Goal: Information Seeking & Learning: Learn about a topic

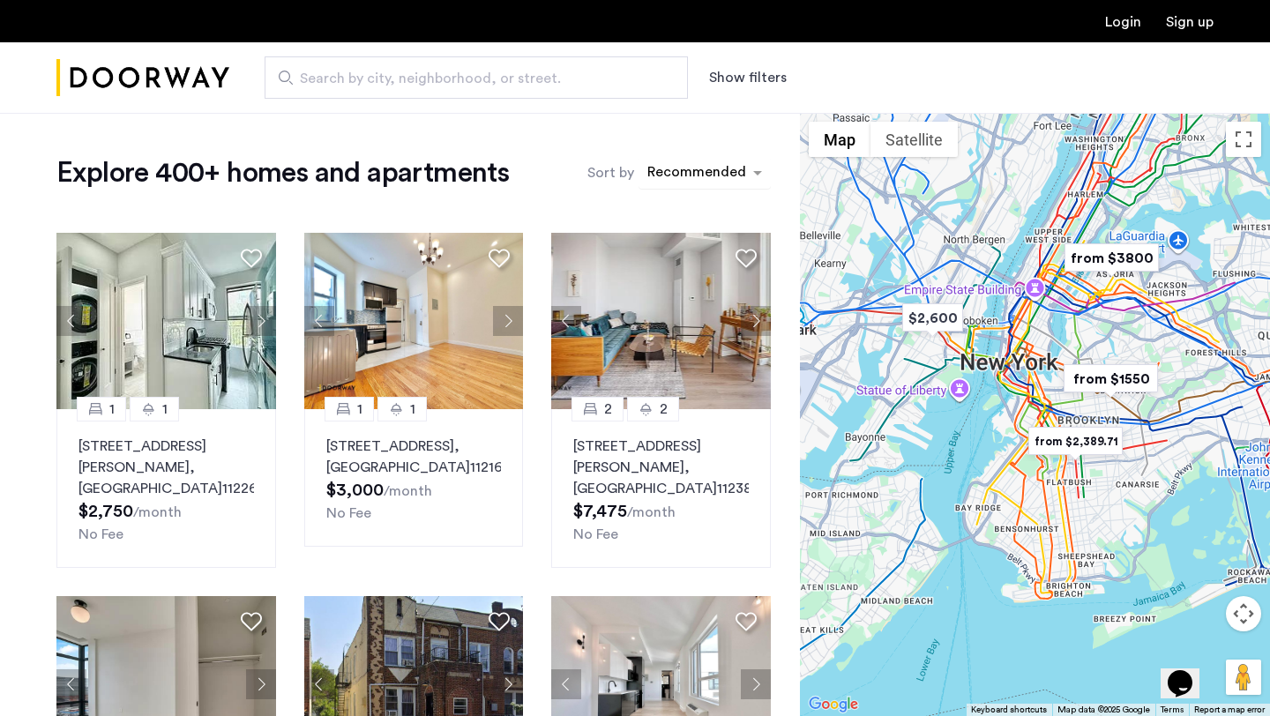
click at [679, 170] on div "sort-apartment" at bounding box center [697, 175] width 104 height 24
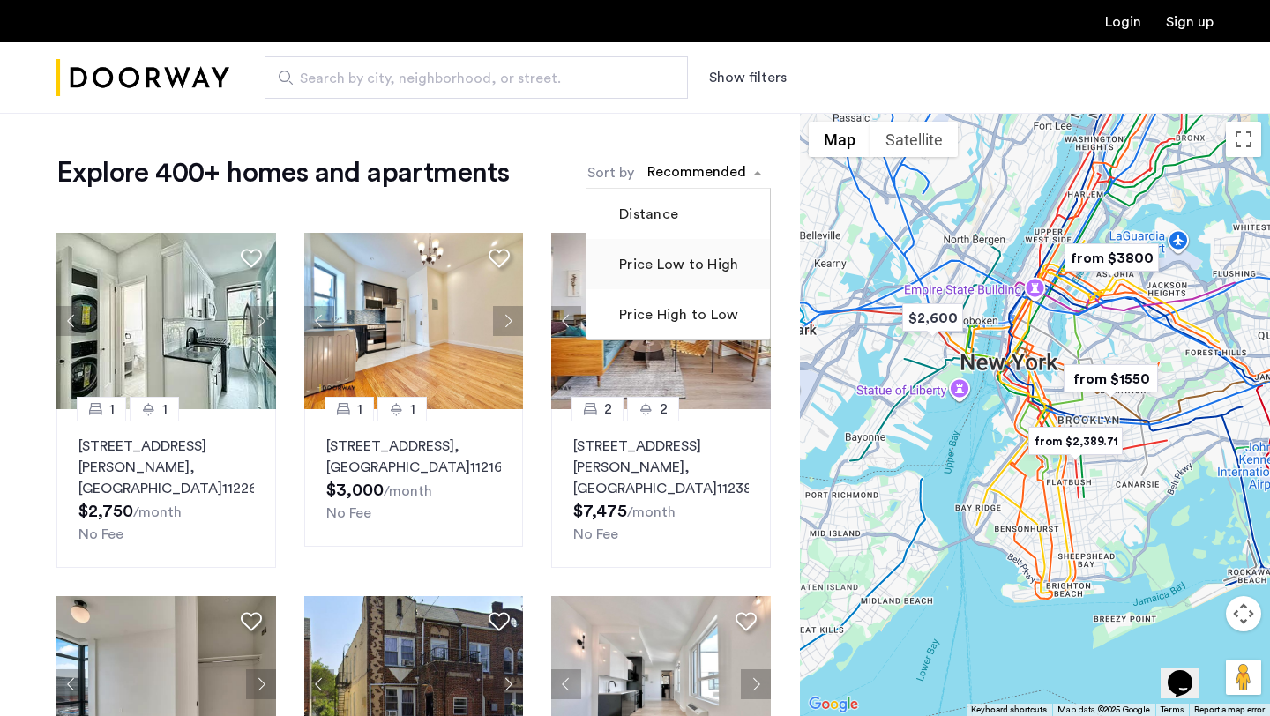
click at [683, 265] on label "Price Low to High" at bounding box center [677, 264] width 123 height 21
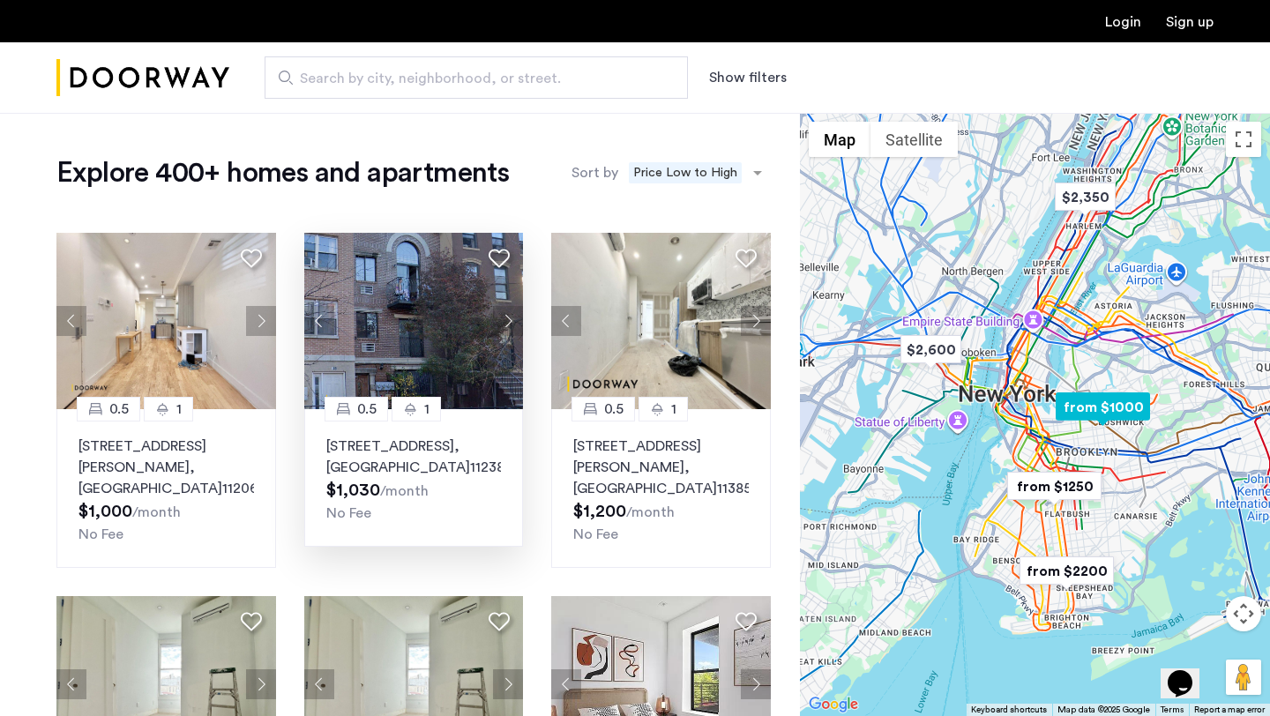
click at [505, 324] on button "Next apartment" at bounding box center [508, 321] width 30 height 30
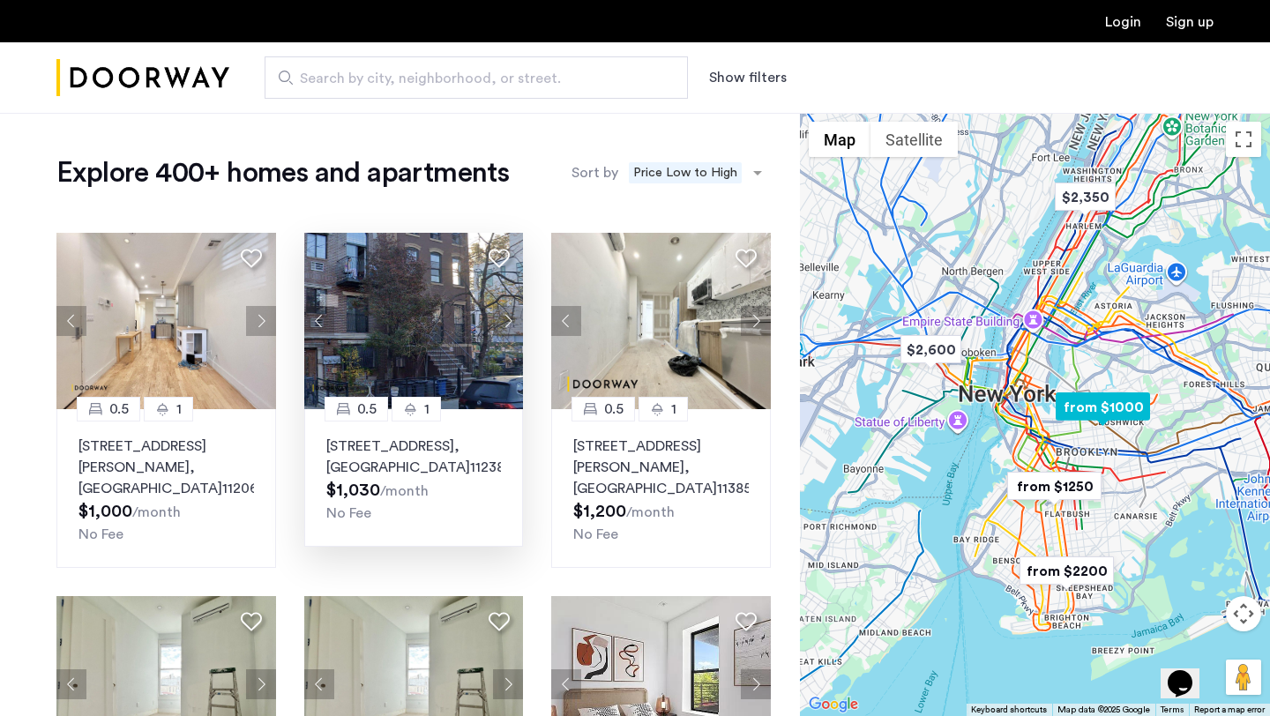
click at [505, 324] on button "Next apartment" at bounding box center [508, 321] width 30 height 30
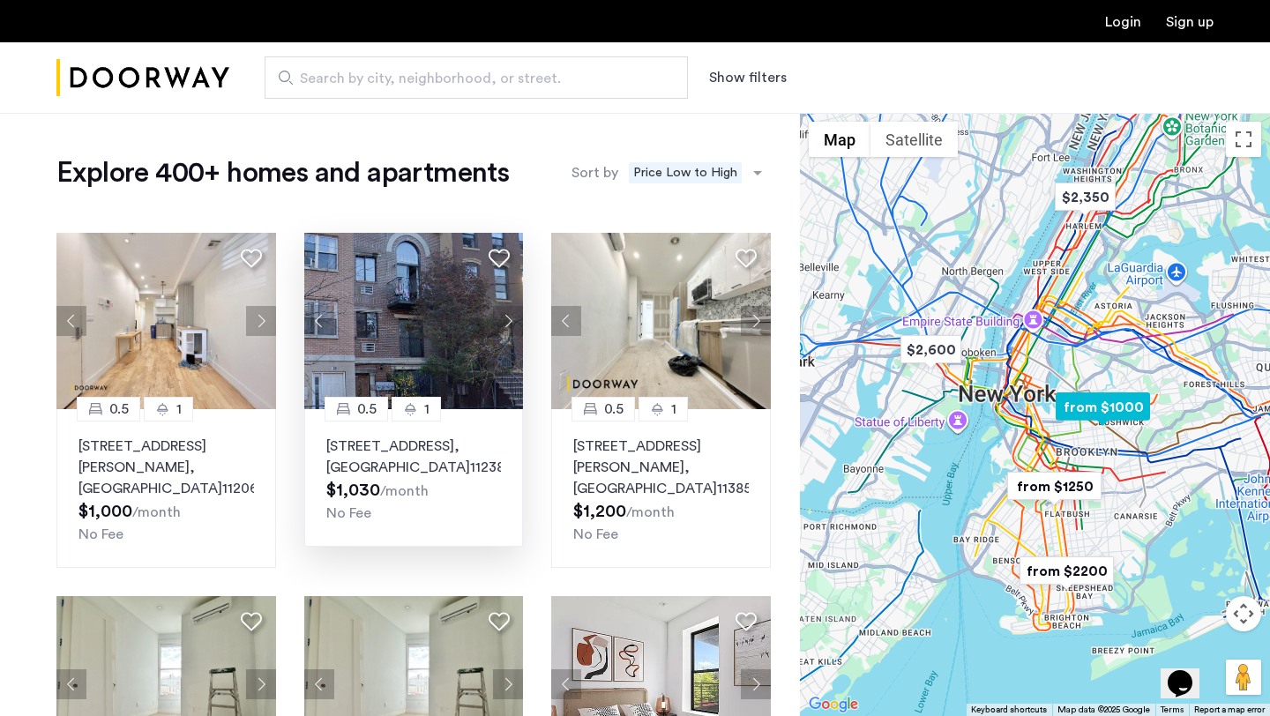
click at [505, 324] on button "Next apartment" at bounding box center [508, 321] width 30 height 30
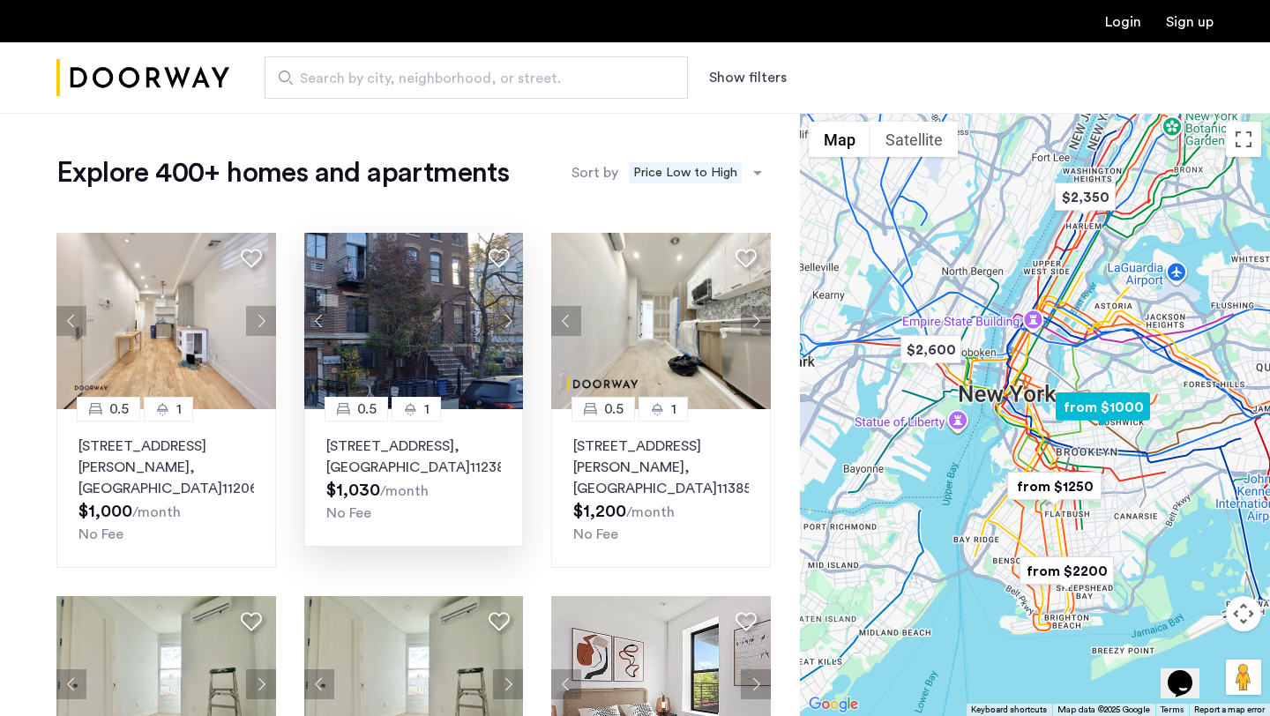
click at [505, 324] on button "Next apartment" at bounding box center [508, 321] width 30 height 30
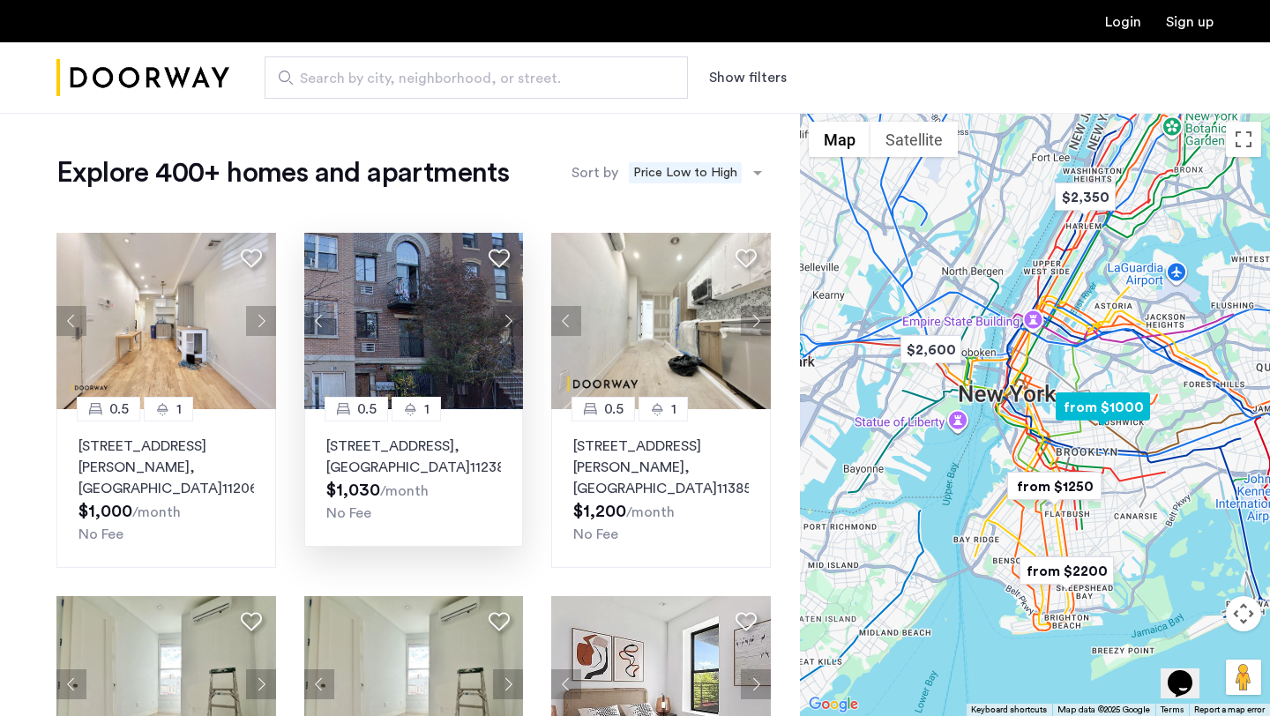
click at [505, 324] on button "Next apartment" at bounding box center [508, 321] width 30 height 30
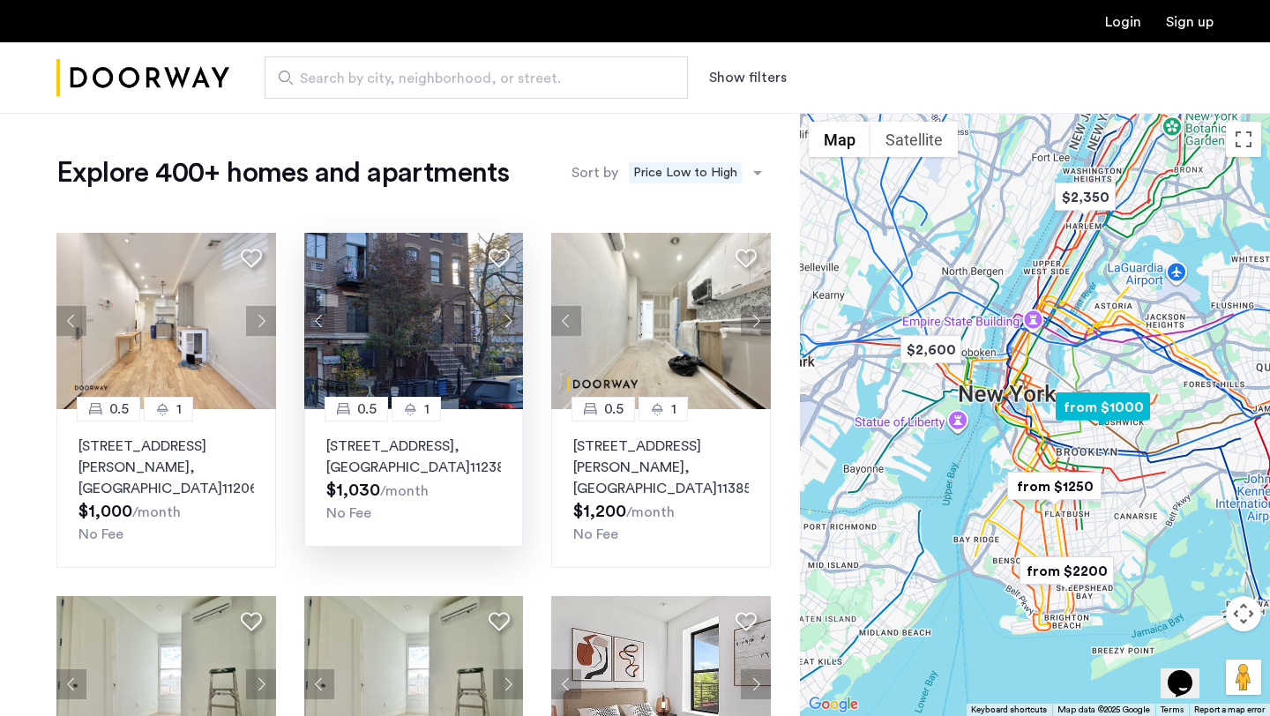
click at [505, 325] on button "Next apartment" at bounding box center [508, 321] width 30 height 30
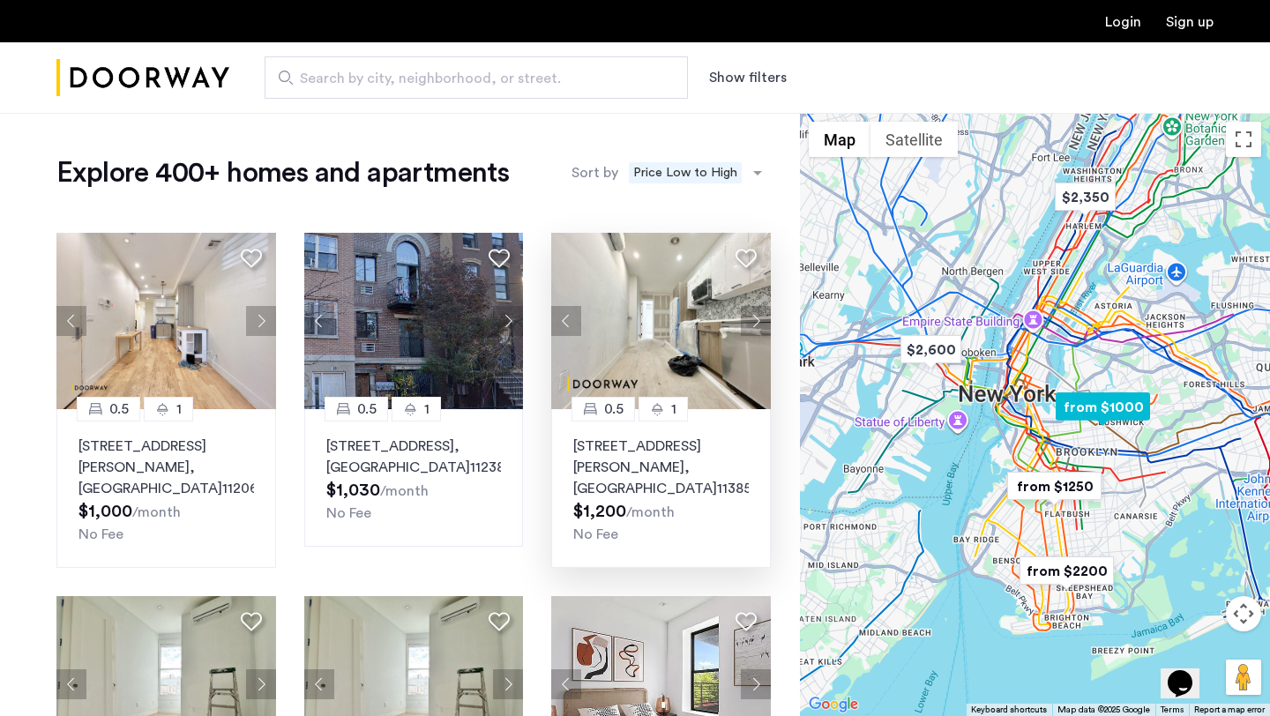
click at [758, 323] on button "Next apartment" at bounding box center [756, 321] width 30 height 30
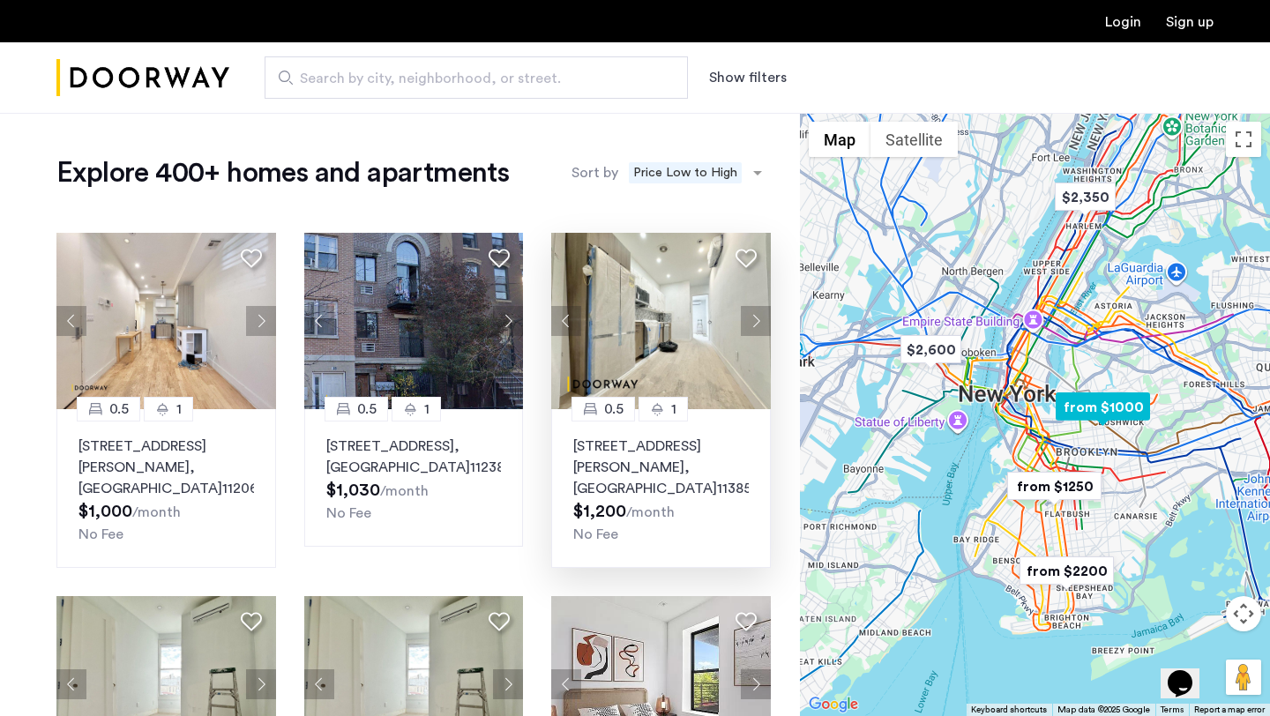
click at [758, 323] on button "Next apartment" at bounding box center [756, 321] width 30 height 30
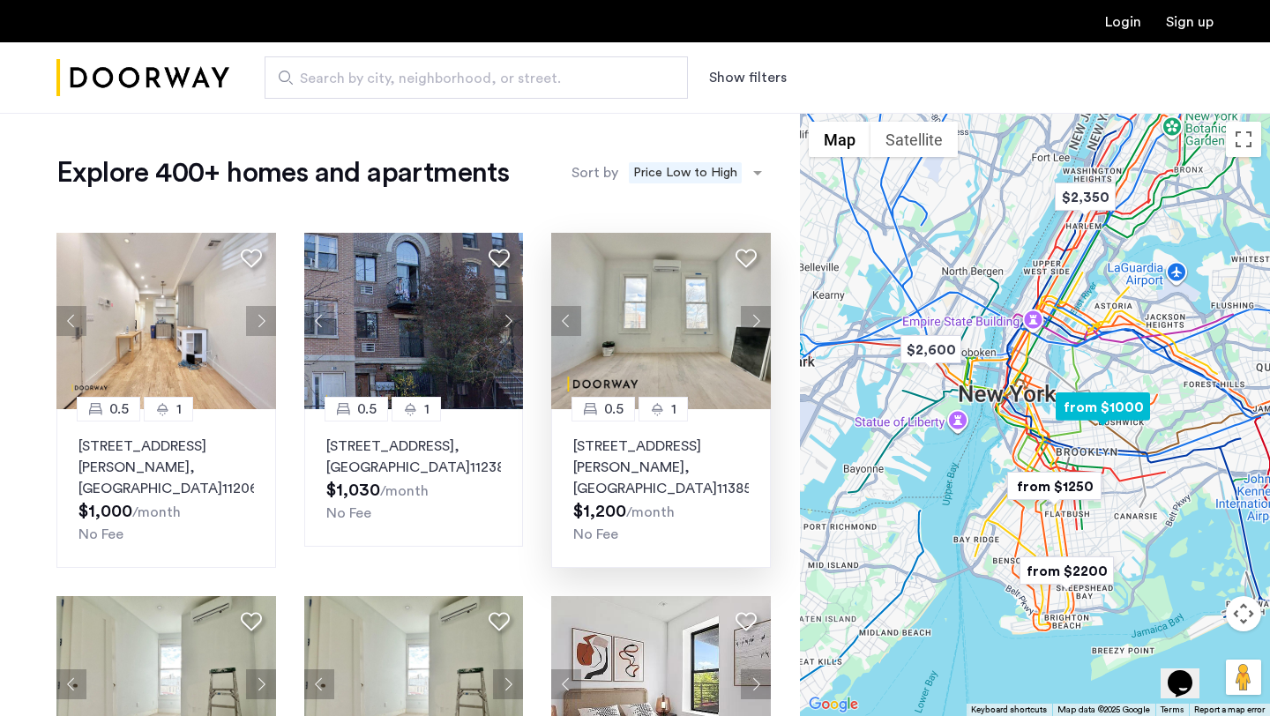
click at [758, 323] on button "Next apartment" at bounding box center [756, 321] width 30 height 30
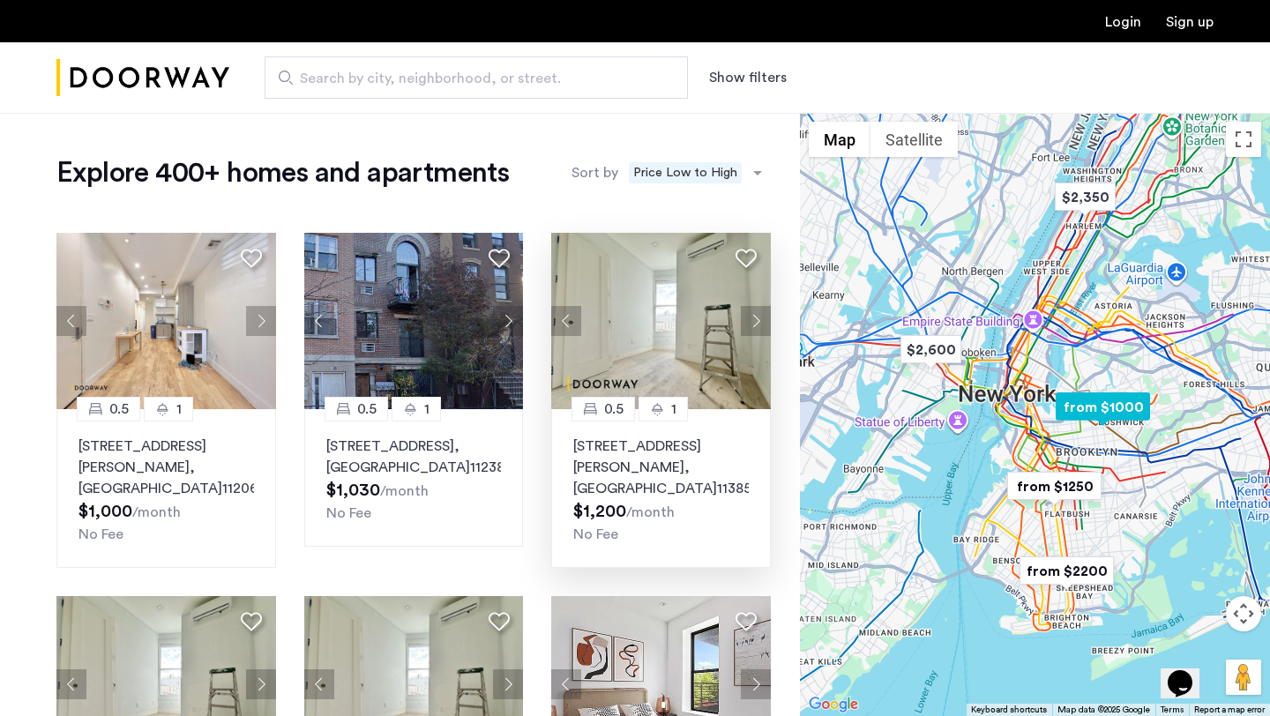
click at [758, 323] on button "Next apartment" at bounding box center [756, 321] width 30 height 30
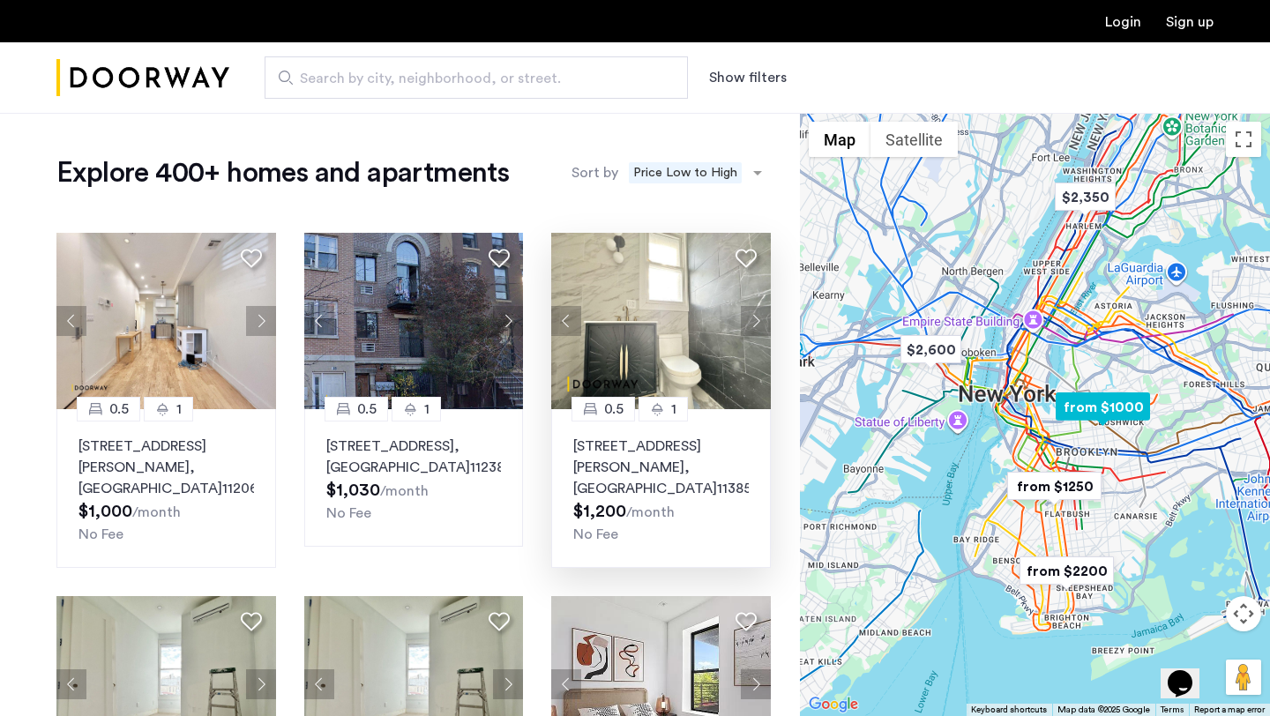
click at [758, 323] on button "Next apartment" at bounding box center [756, 321] width 30 height 30
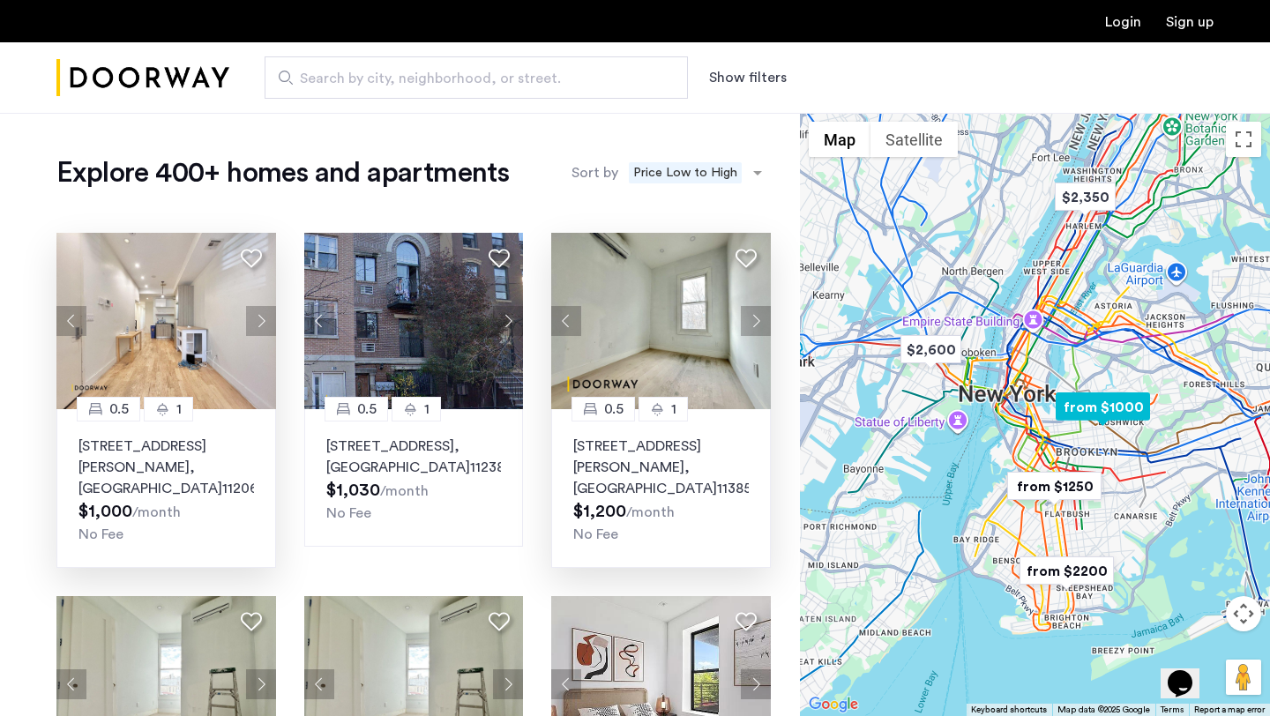
click at [254, 313] on button "Next apartment" at bounding box center [261, 321] width 30 height 30
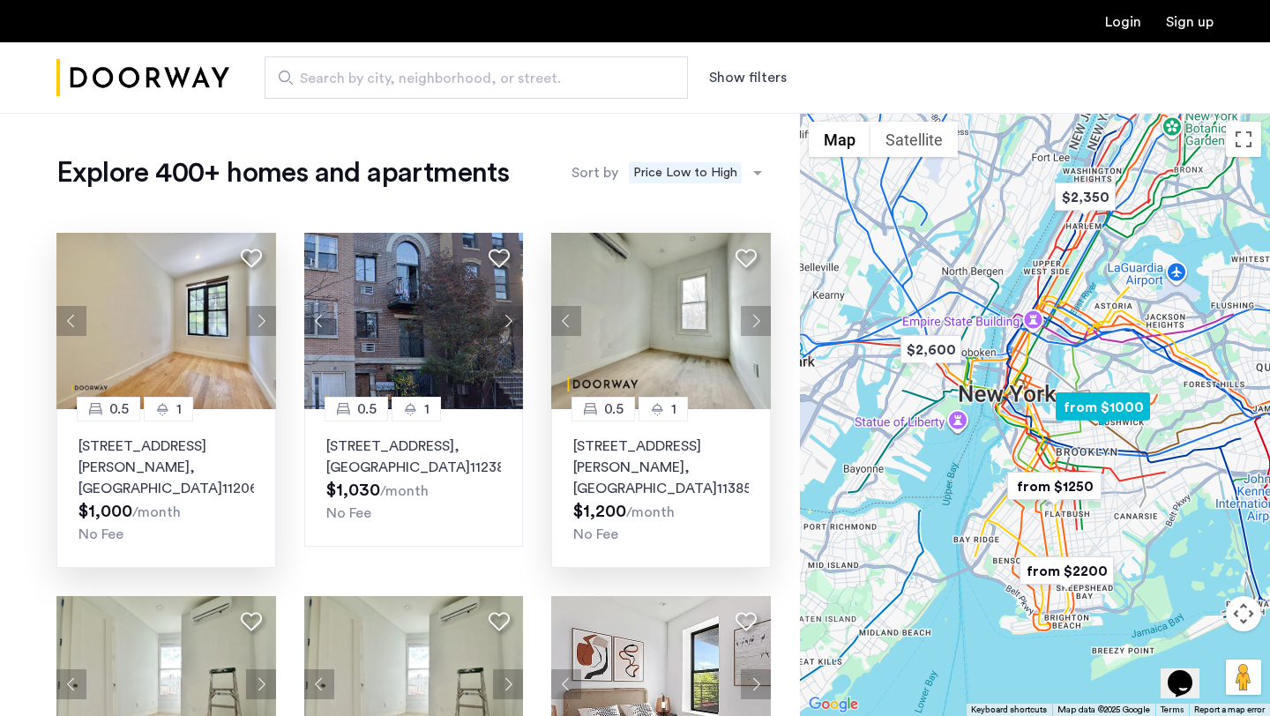
click at [259, 320] on button "Next apartment" at bounding box center [261, 321] width 30 height 30
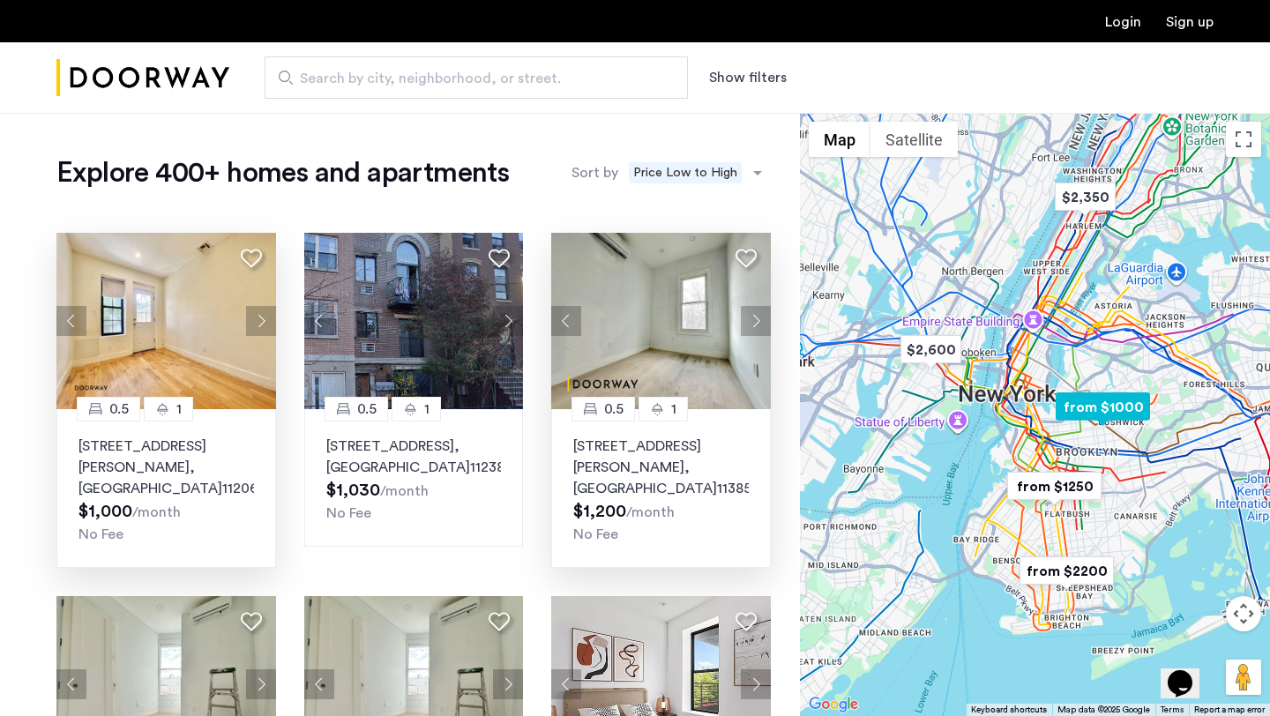
click at [259, 320] on button "Next apartment" at bounding box center [261, 321] width 30 height 30
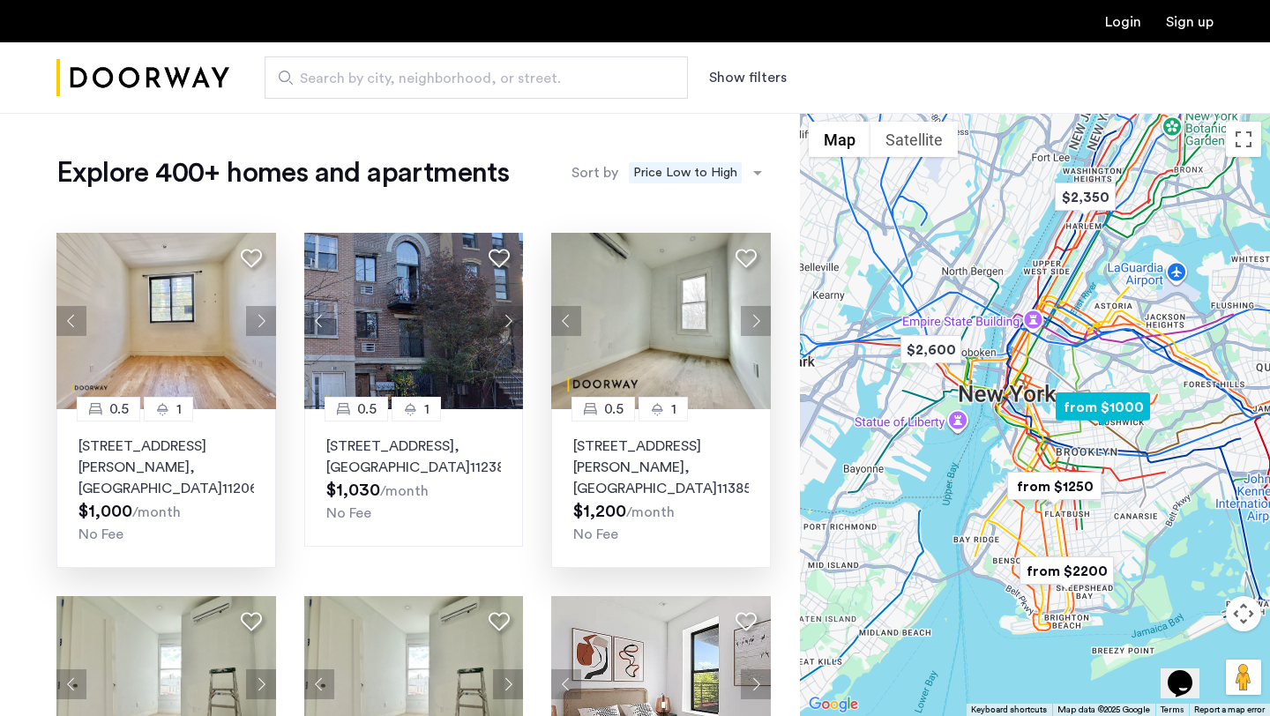
click at [259, 320] on button "Next apartment" at bounding box center [261, 321] width 30 height 30
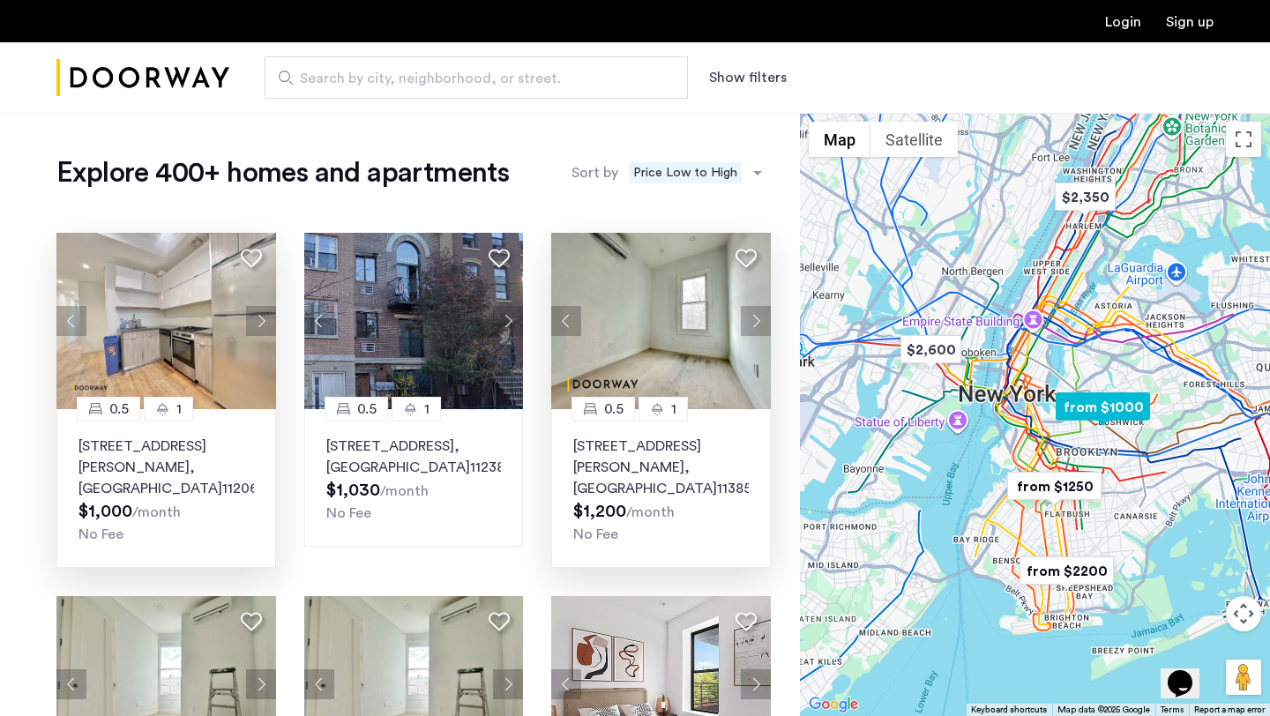
click at [259, 320] on button "Next apartment" at bounding box center [261, 321] width 30 height 30
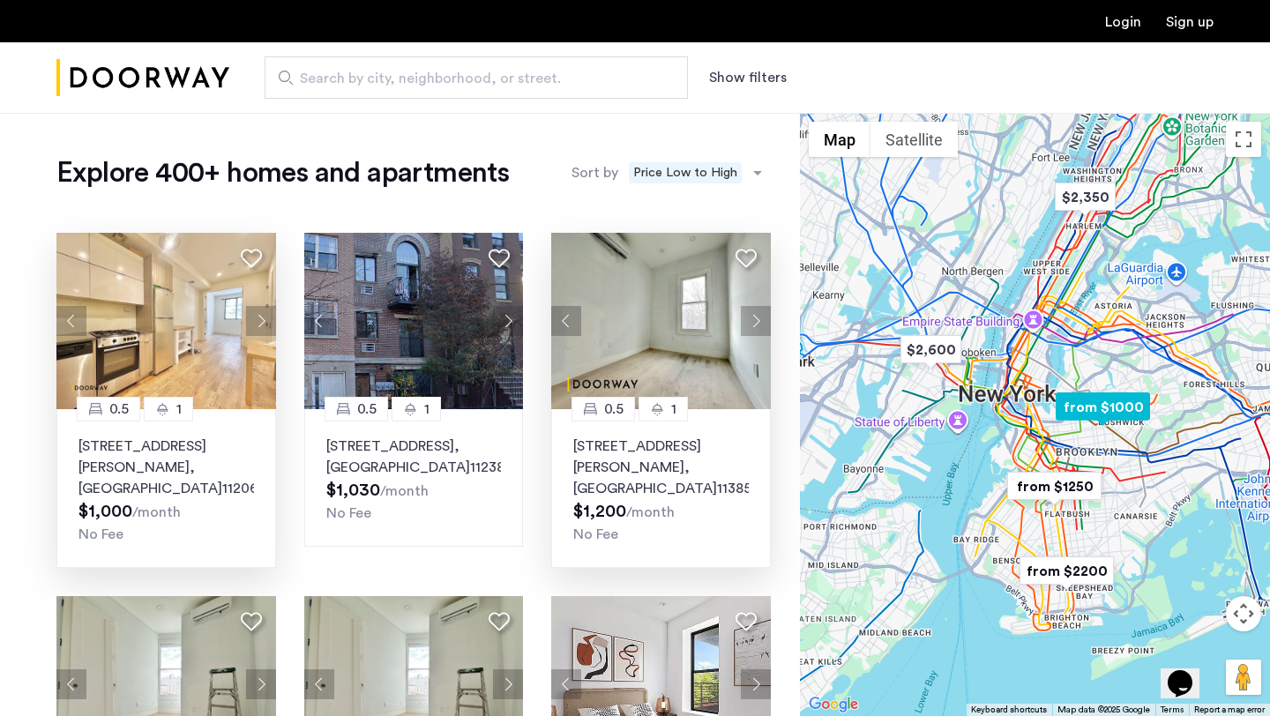
click at [259, 320] on button "Next apartment" at bounding box center [261, 321] width 30 height 30
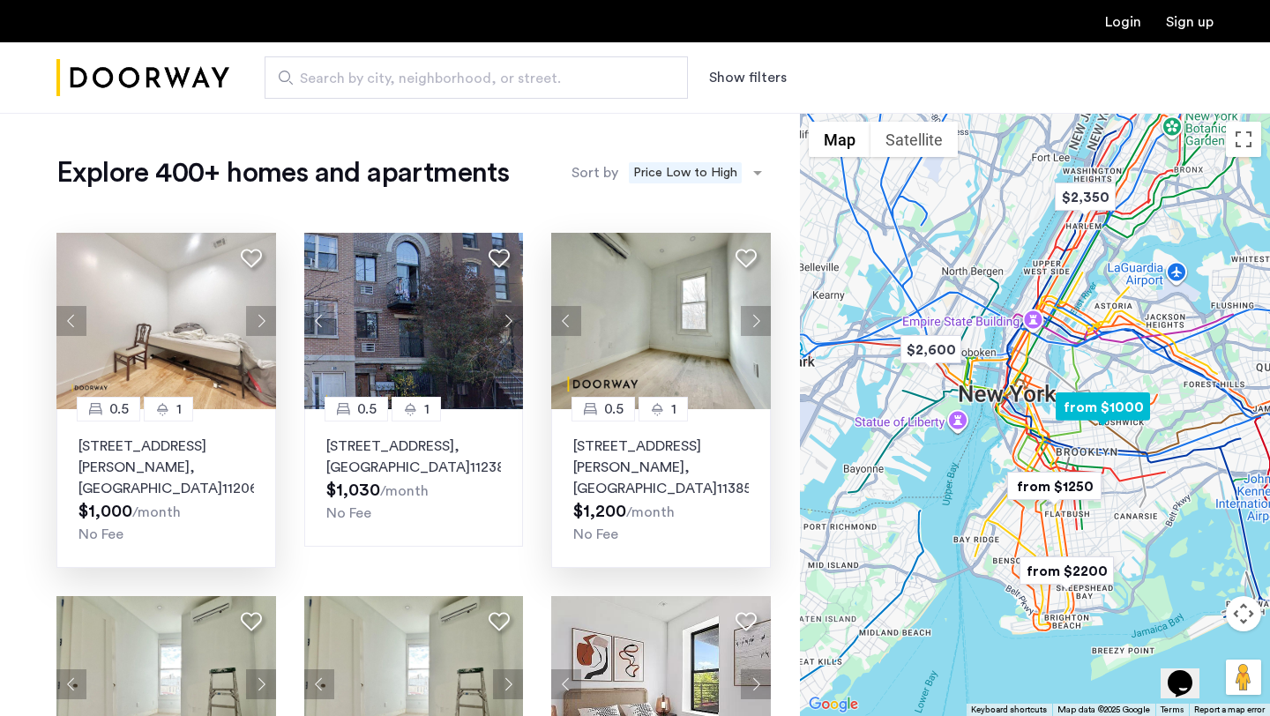
click at [258, 319] on button "Next apartment" at bounding box center [261, 321] width 30 height 30
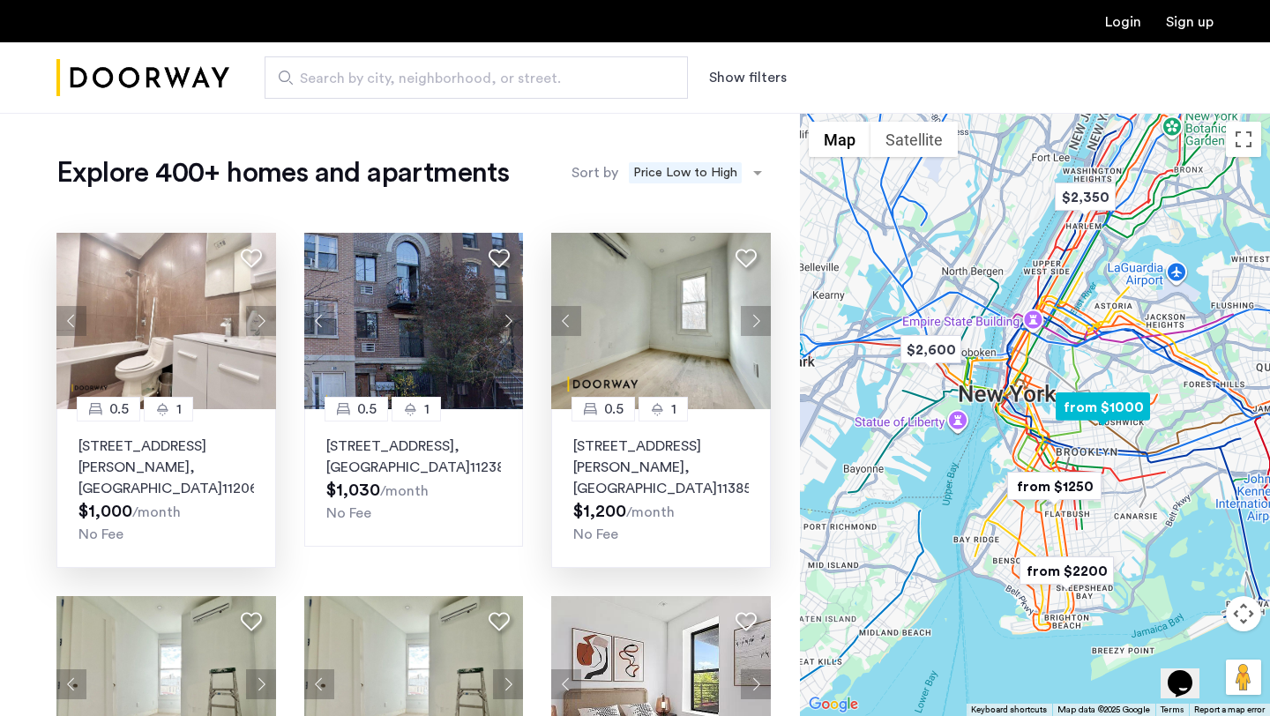
click at [258, 319] on button "Next apartment" at bounding box center [261, 321] width 30 height 30
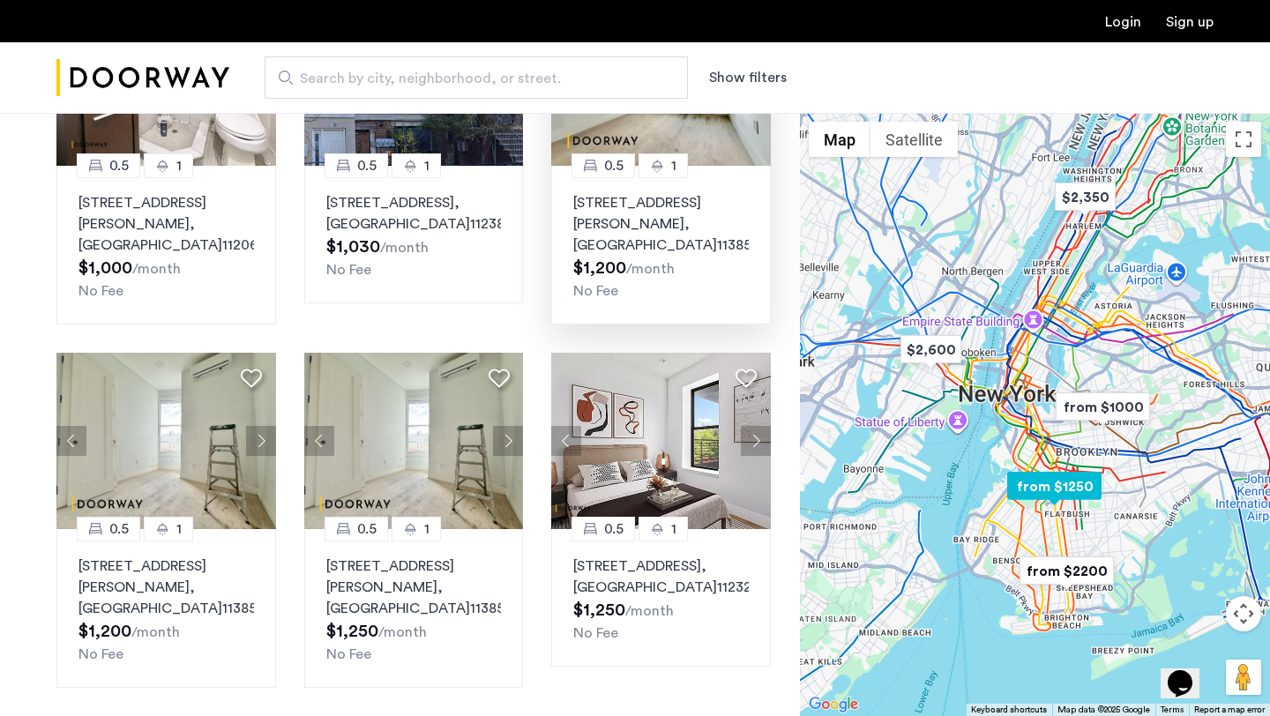
scroll to position [244, 0]
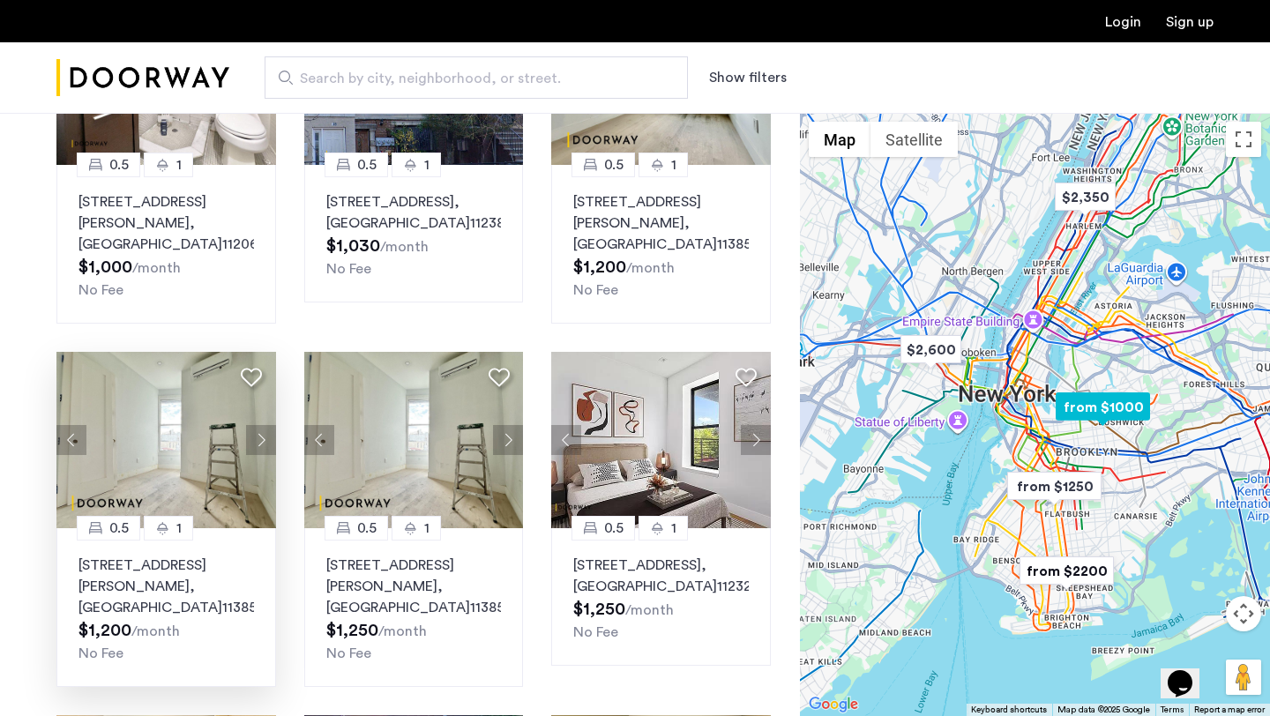
click at [253, 443] on button "Next apartment" at bounding box center [261, 440] width 30 height 30
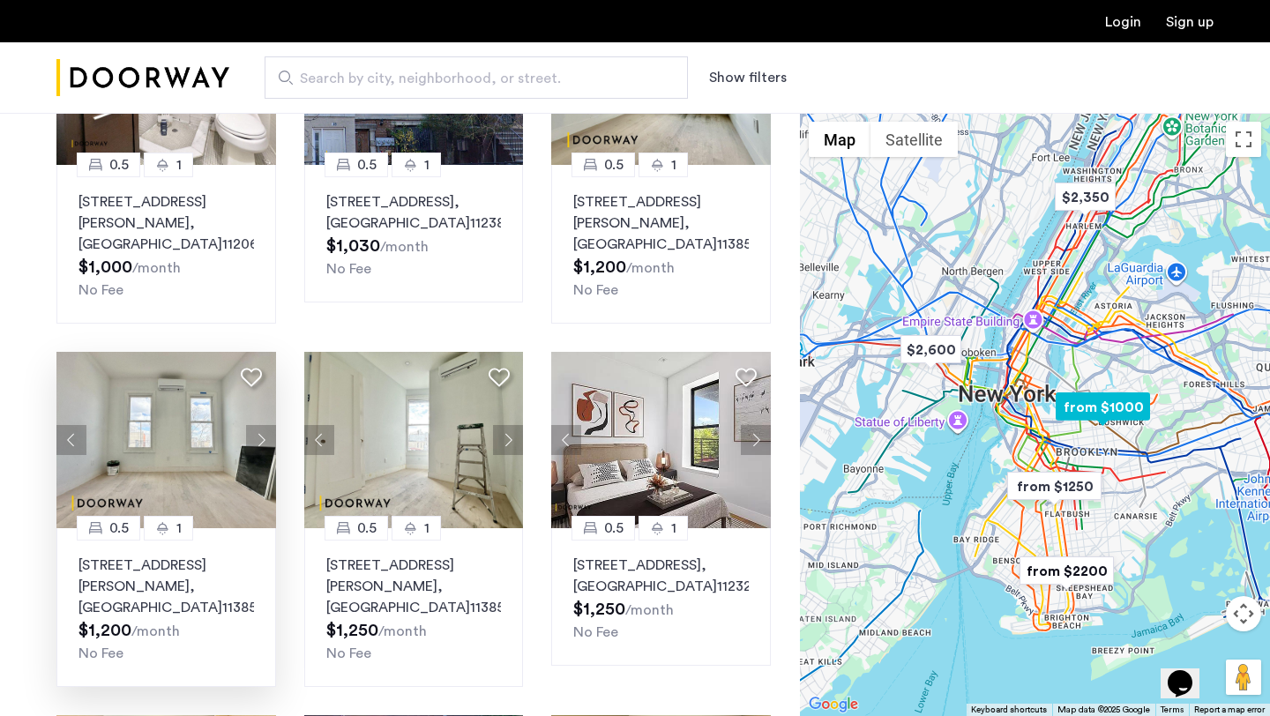
click at [253, 443] on button "Next apartment" at bounding box center [261, 440] width 30 height 30
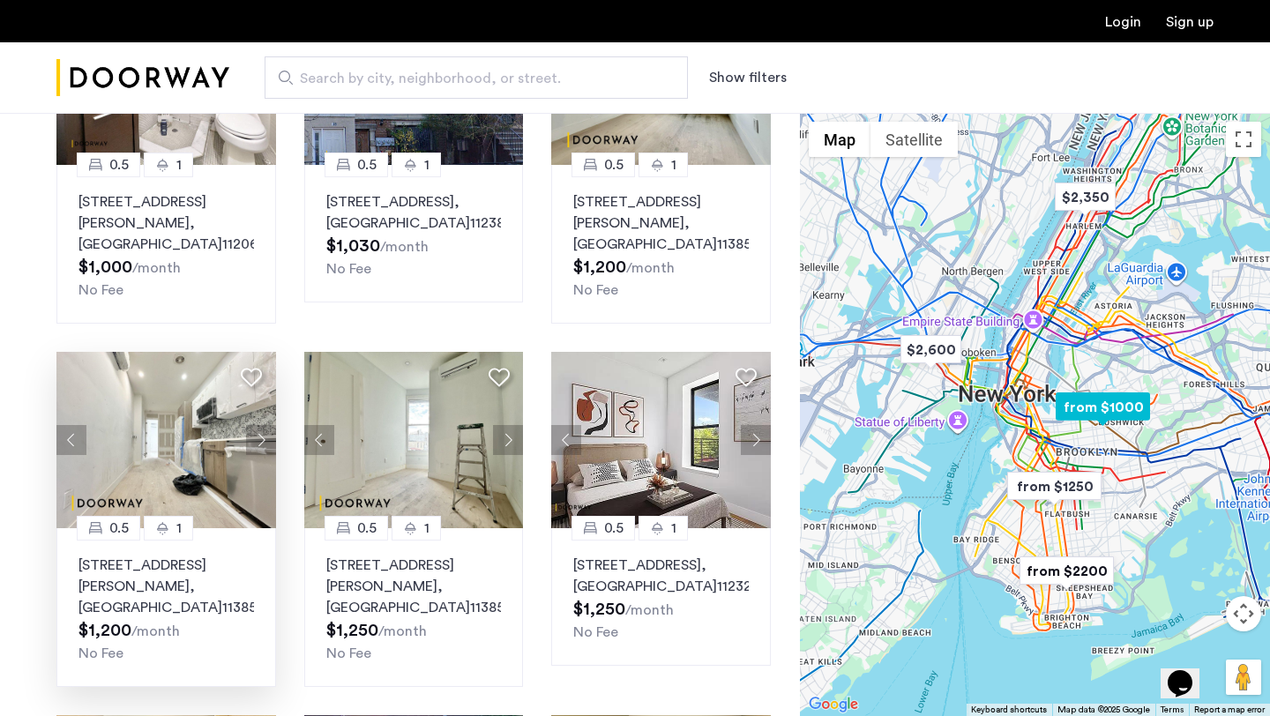
click at [202, 583] on span ", [GEOGRAPHIC_DATA]" at bounding box center [150, 596] width 144 height 35
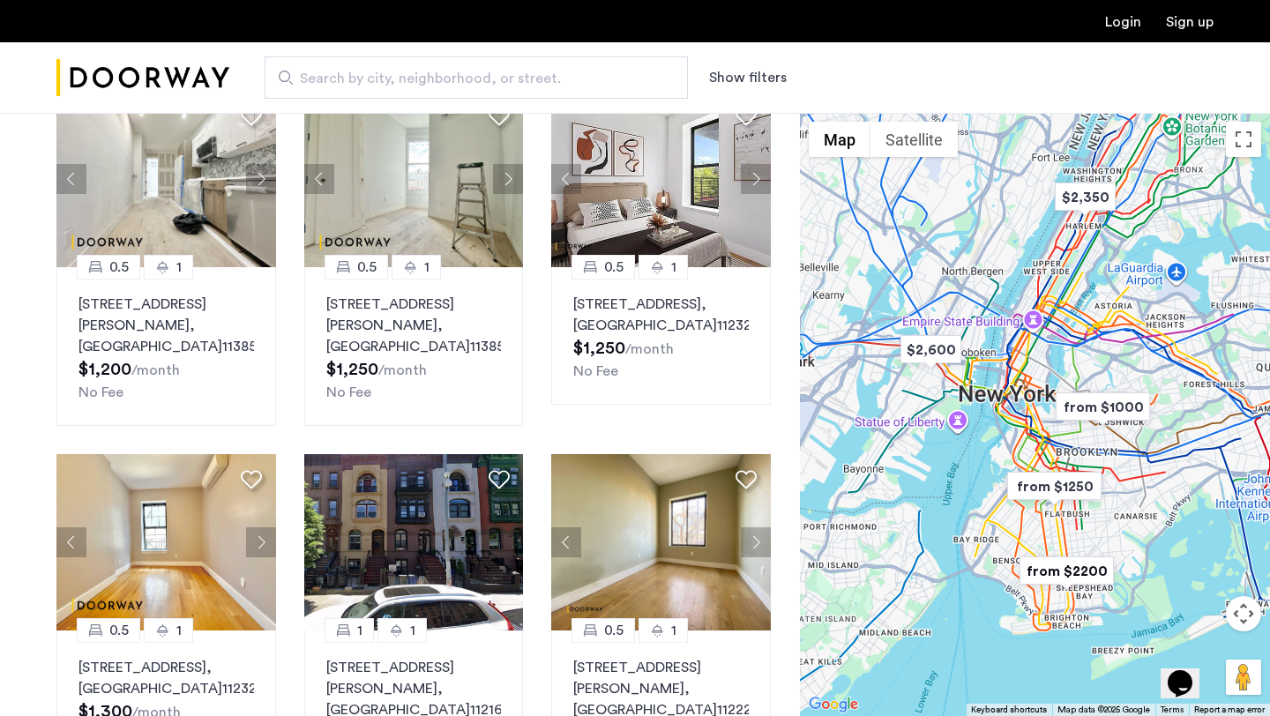
scroll to position [388, 0]
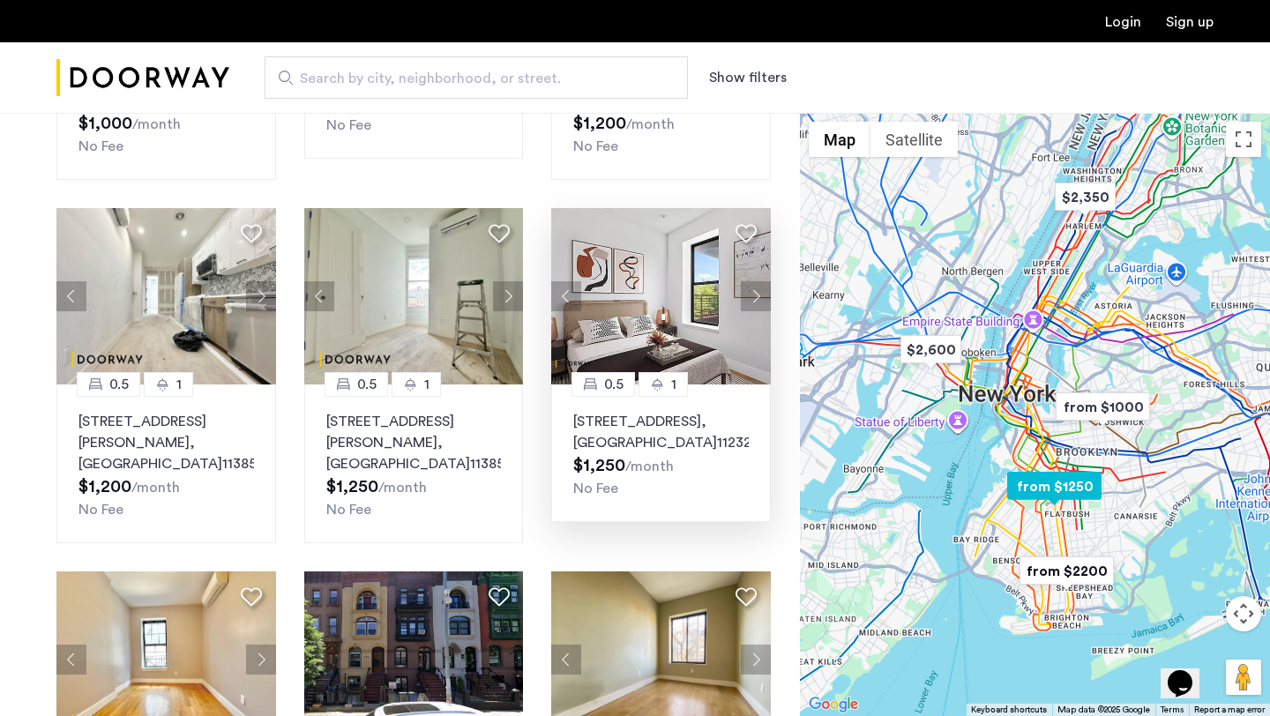
click at [691, 430] on p "[STREET_ADDRESS]" at bounding box center [661, 432] width 176 height 42
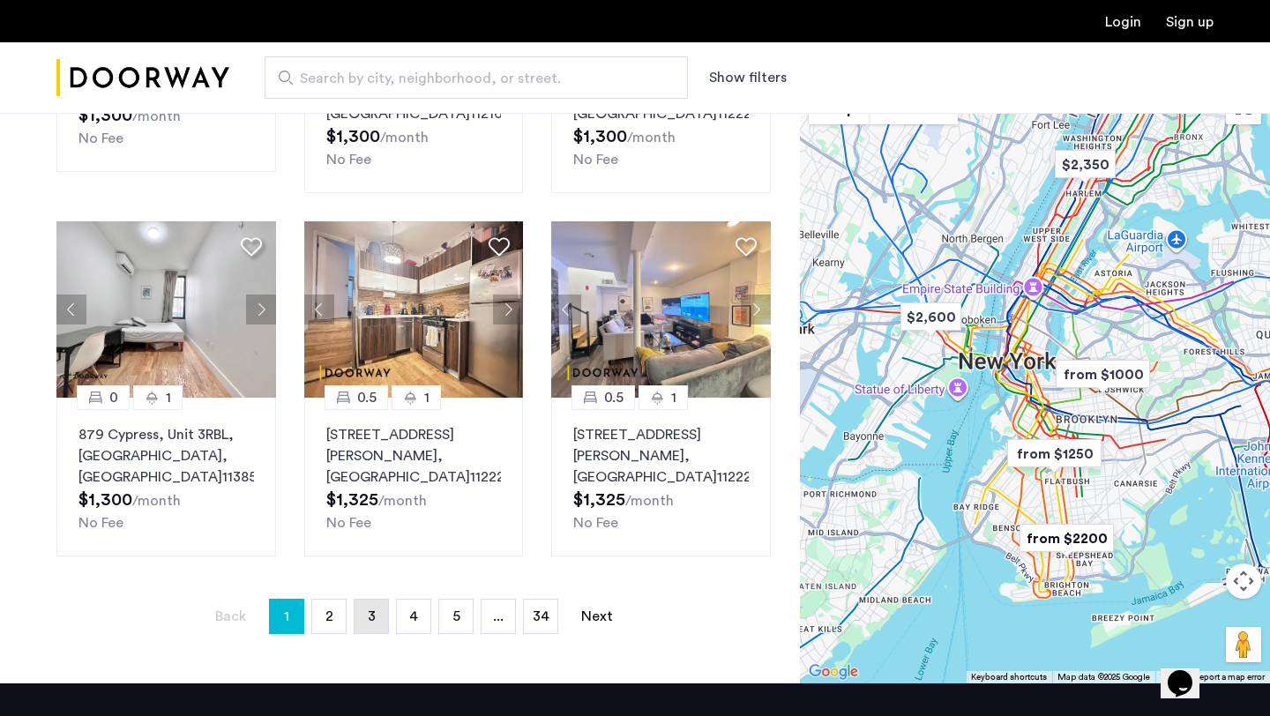
scroll to position [1106, 0]
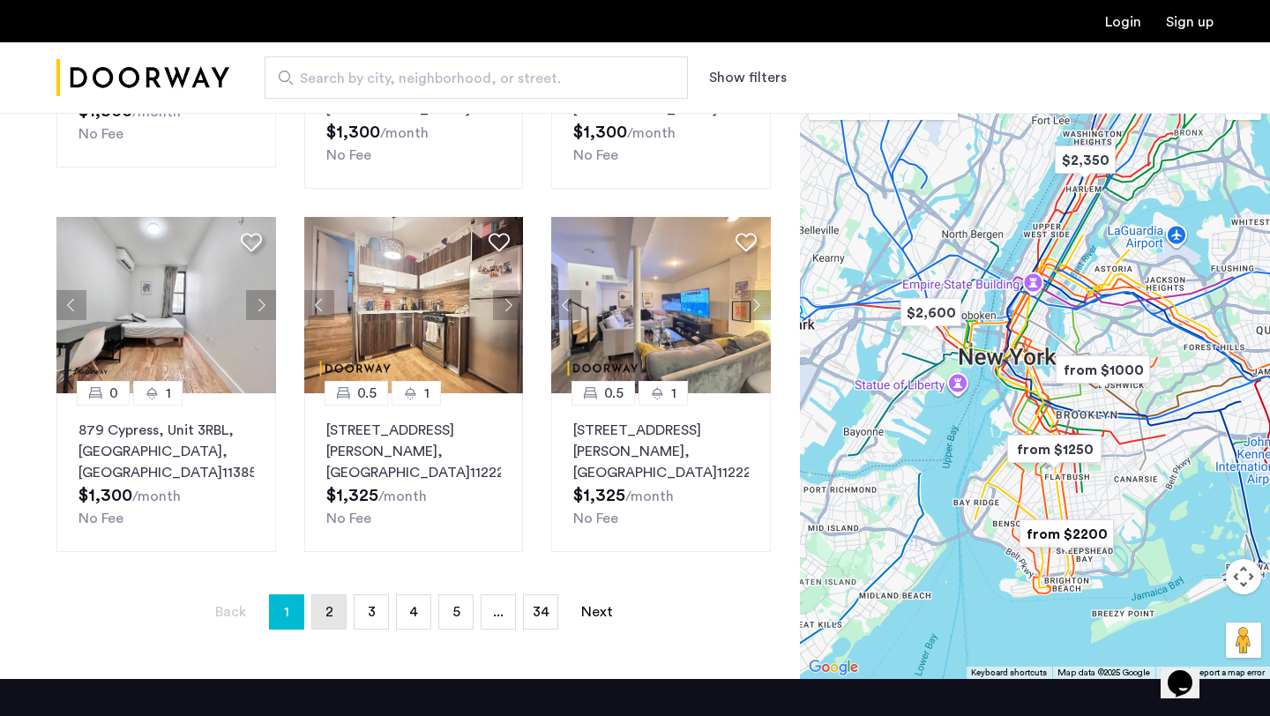
click at [320, 616] on link "page 2" at bounding box center [329, 612] width 34 height 34
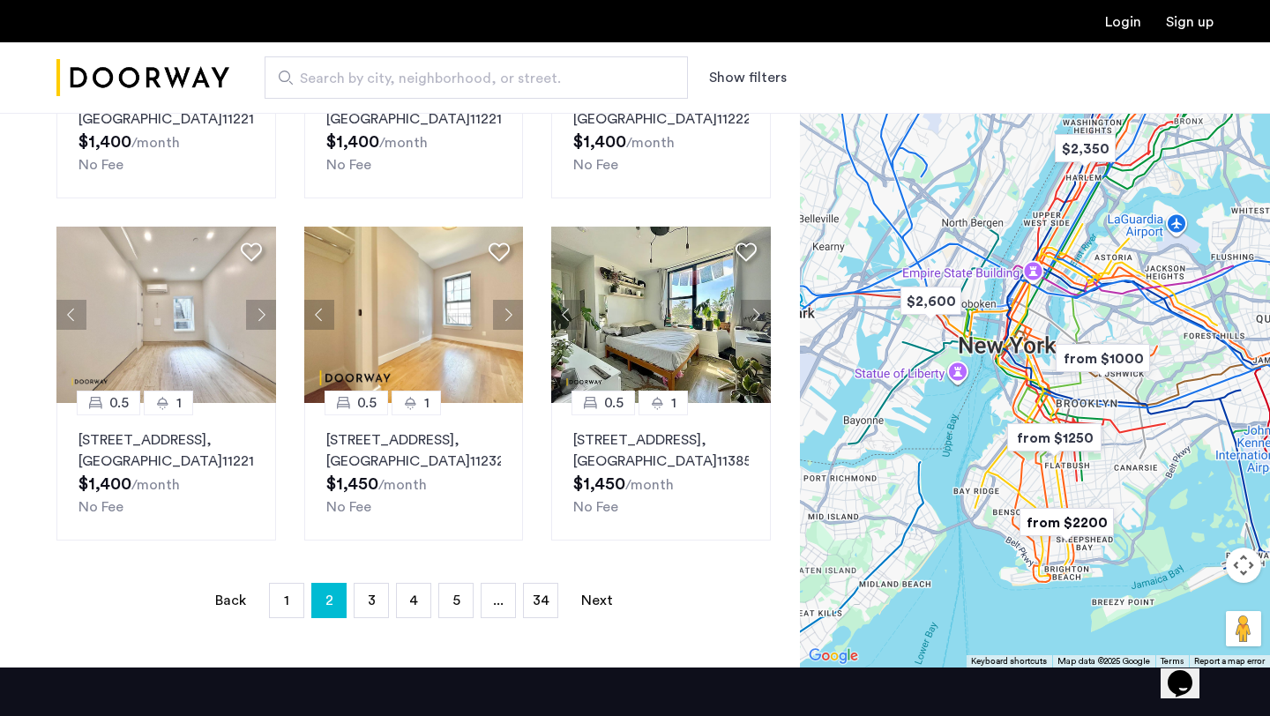
scroll to position [1120, 0]
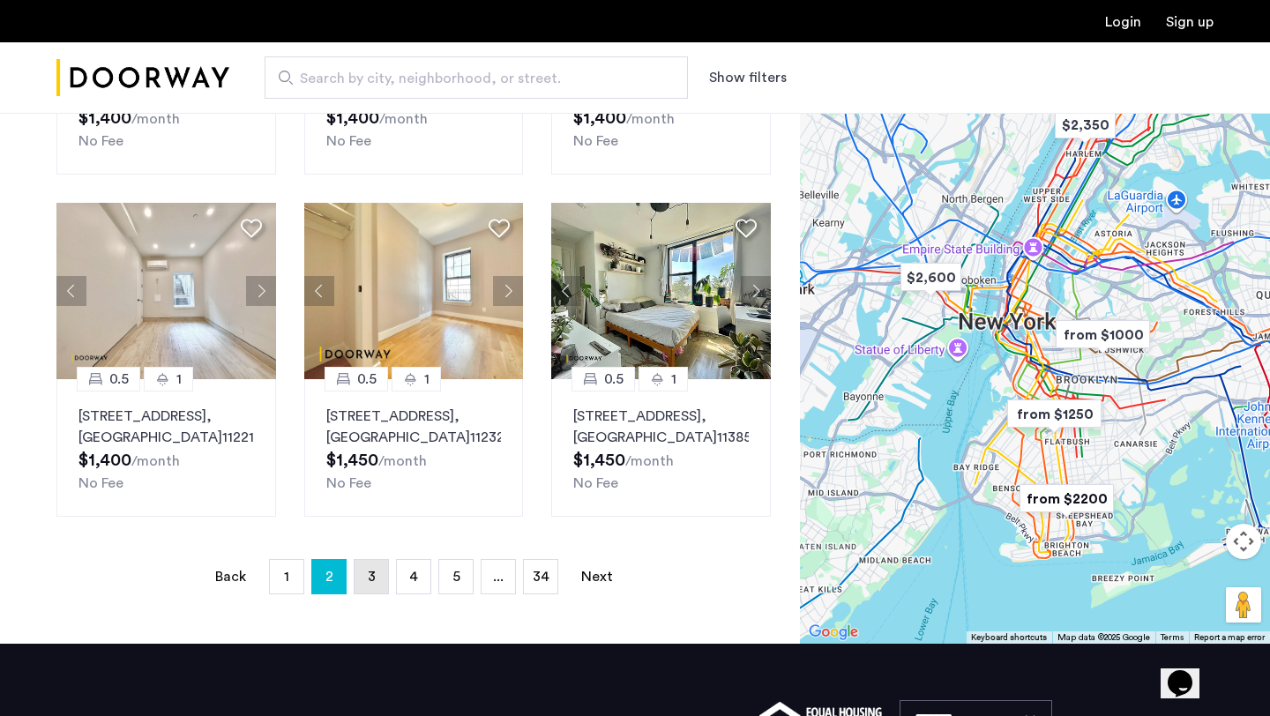
click at [363, 594] on link "page 3" at bounding box center [372, 577] width 34 height 34
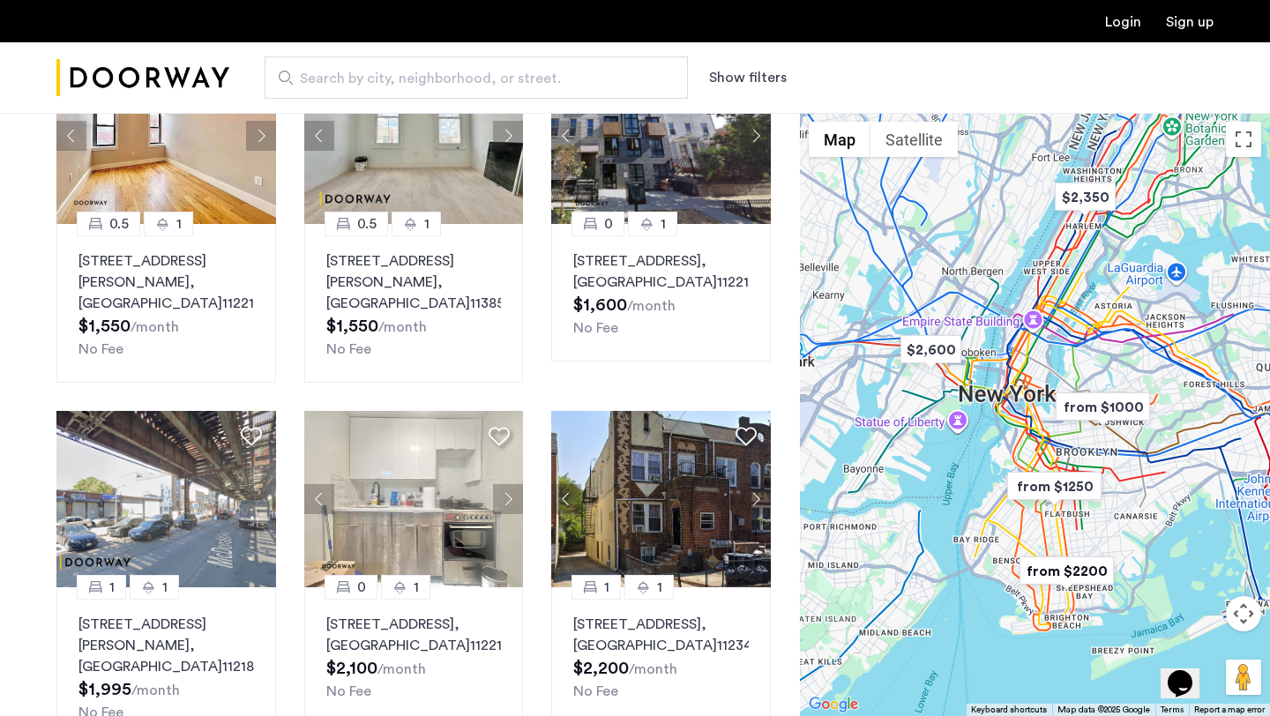
scroll to position [565, 0]
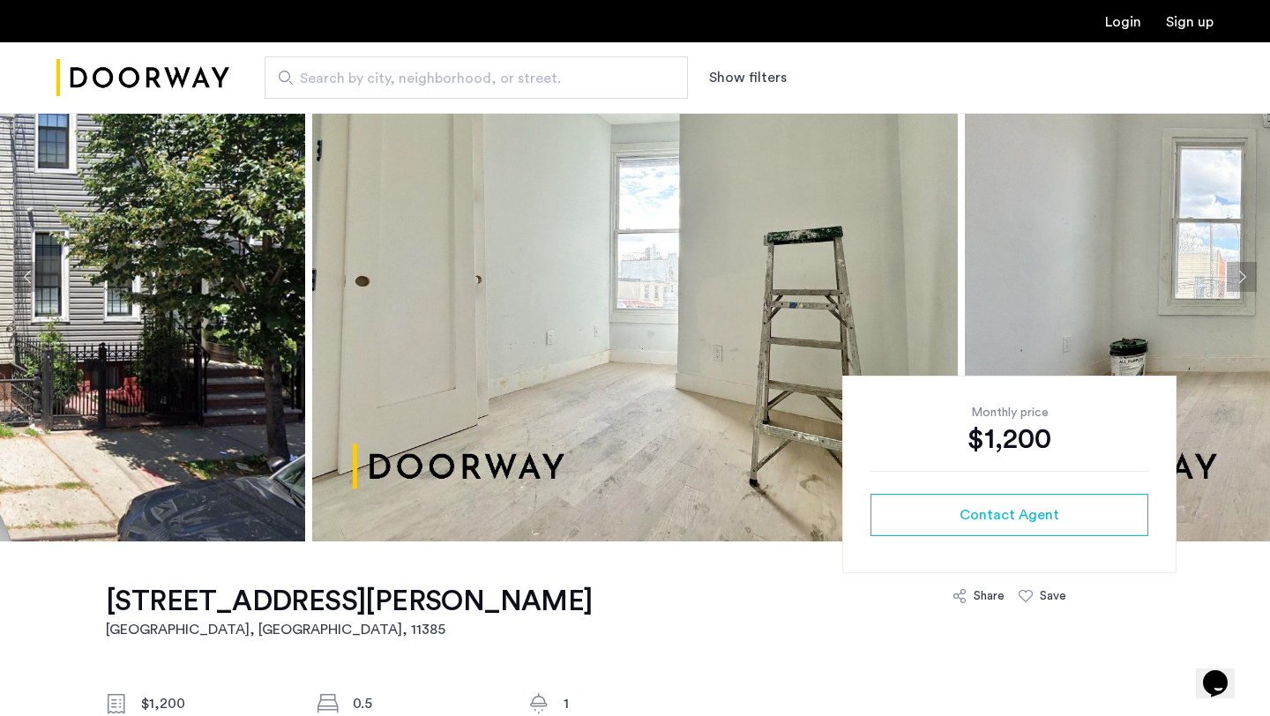
scroll to position [26, 0]
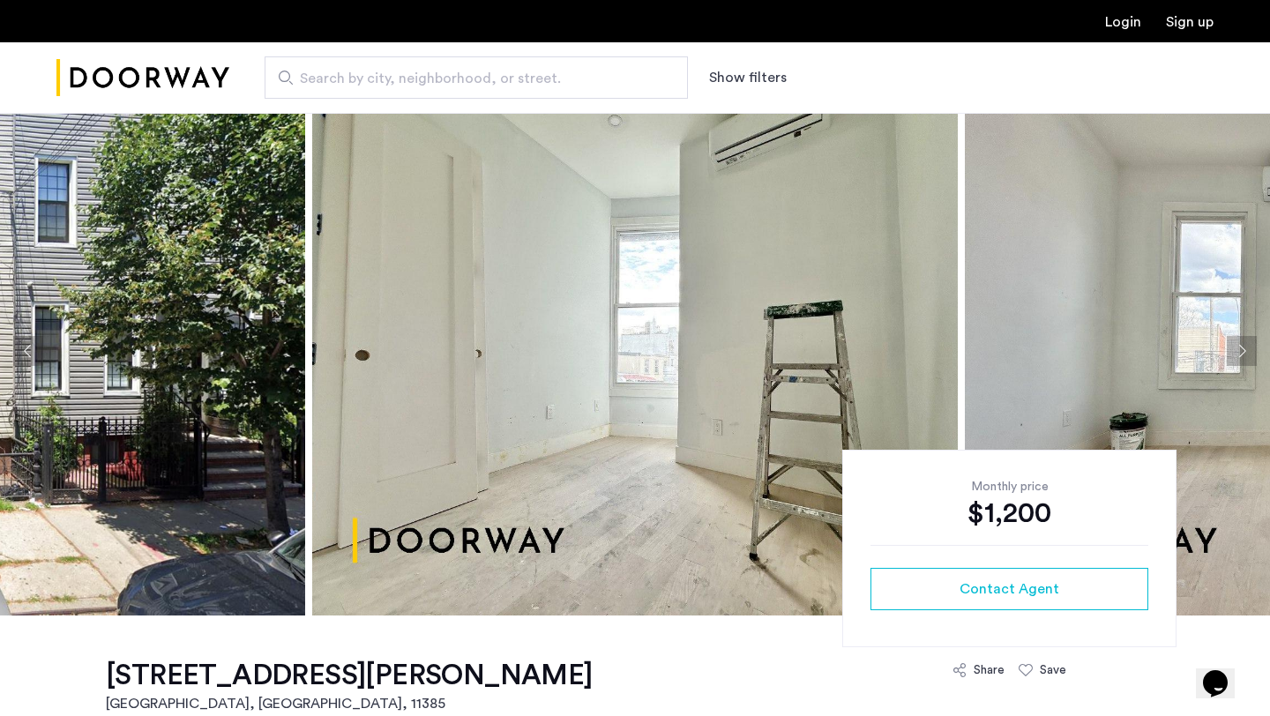
click at [1242, 352] on button "Next apartment" at bounding box center [1242, 351] width 30 height 30
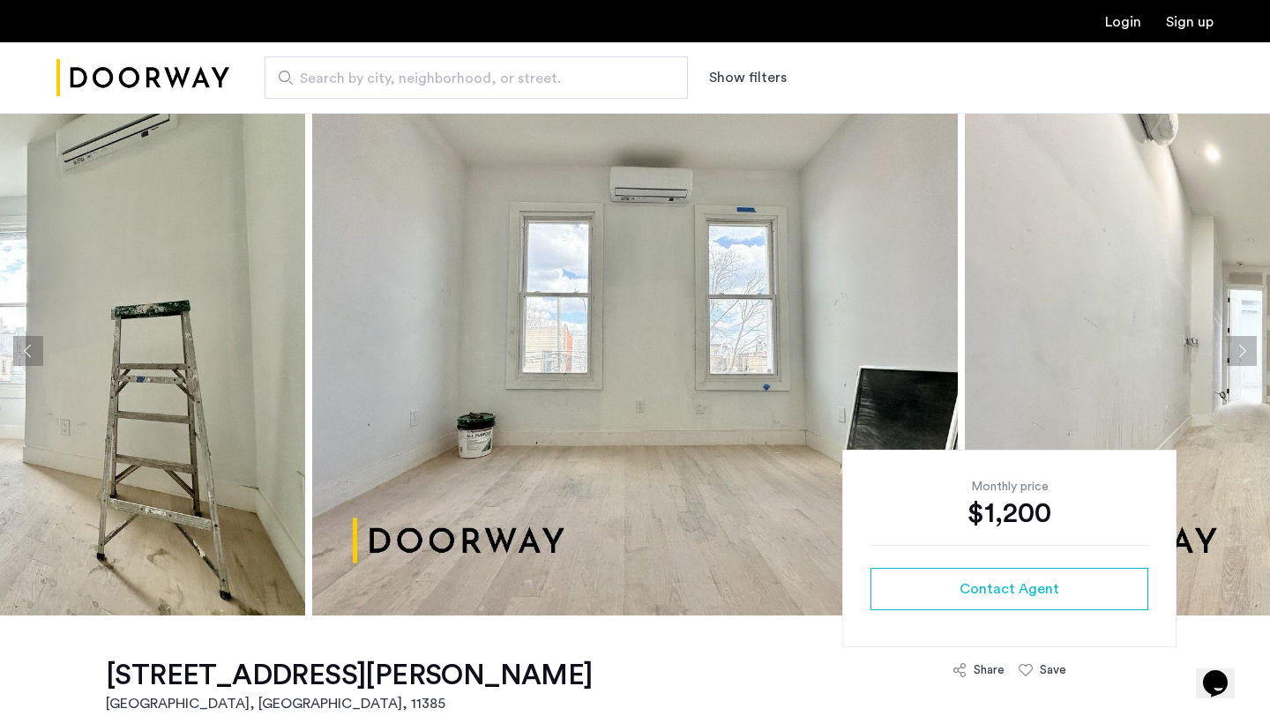
click at [1242, 352] on button "Next apartment" at bounding box center [1242, 351] width 30 height 30
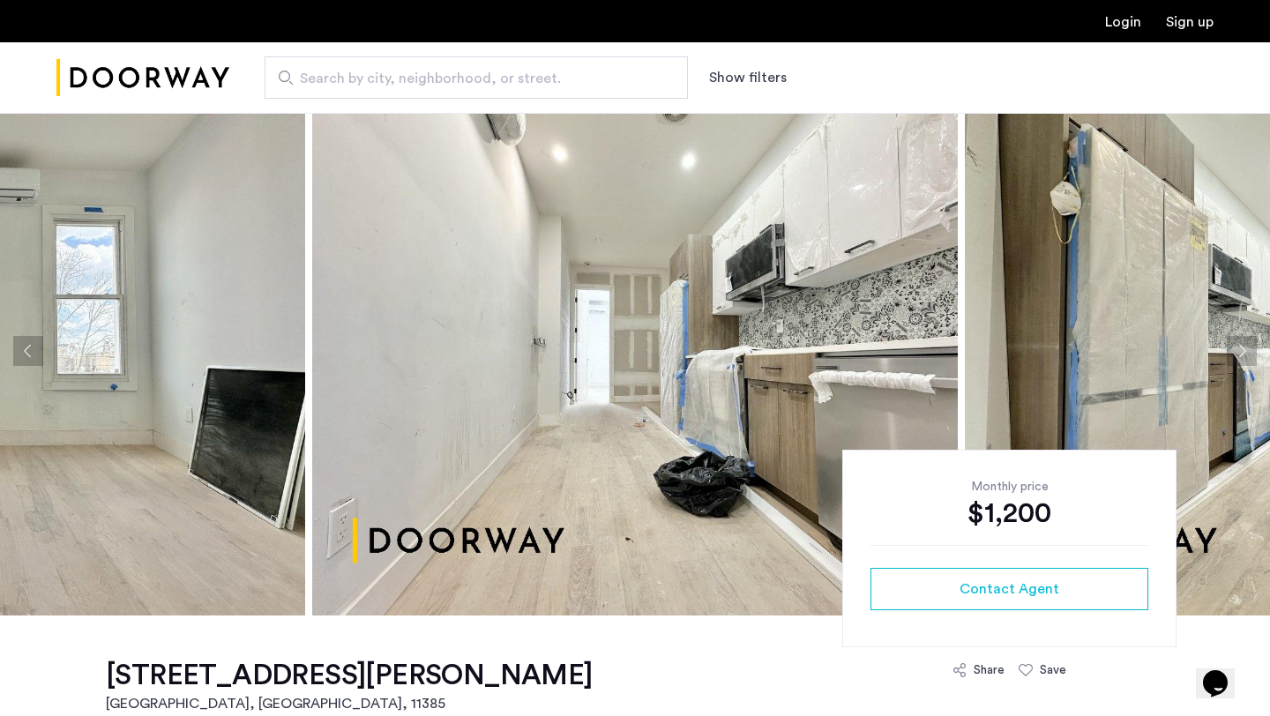
click at [1242, 352] on button "Next apartment" at bounding box center [1242, 351] width 30 height 30
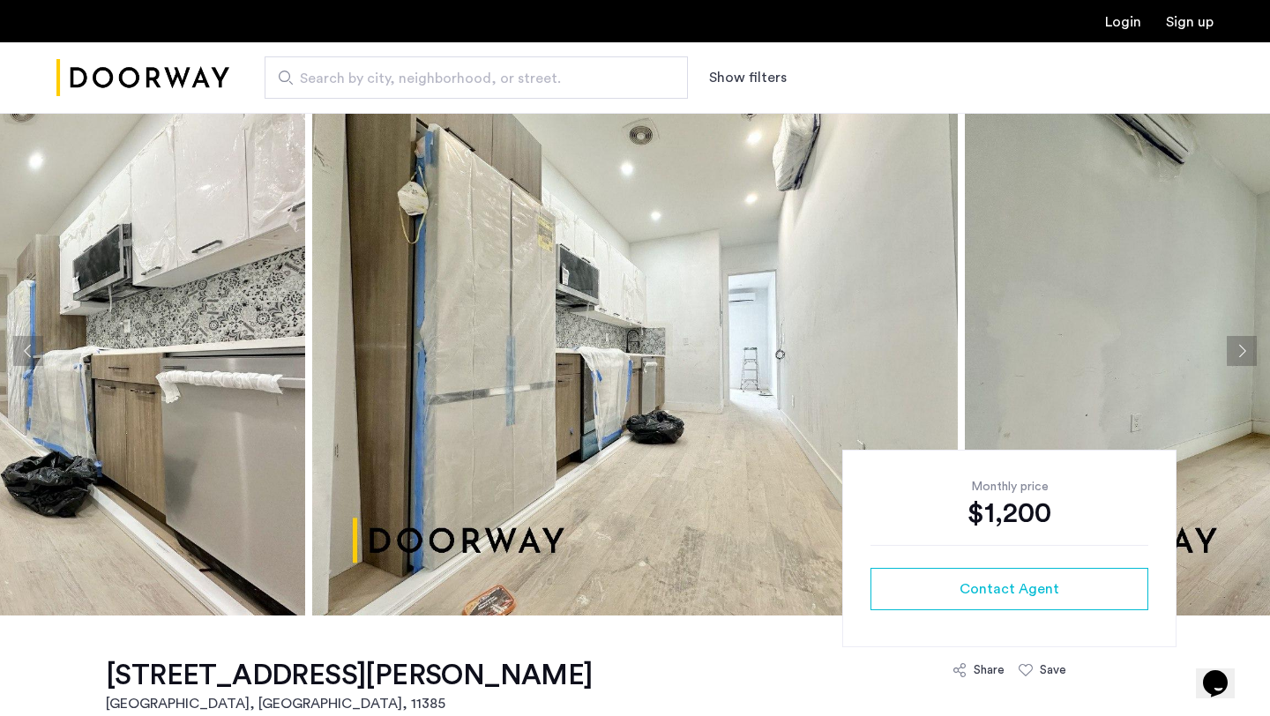
click at [1242, 352] on button "Next apartment" at bounding box center [1242, 351] width 30 height 30
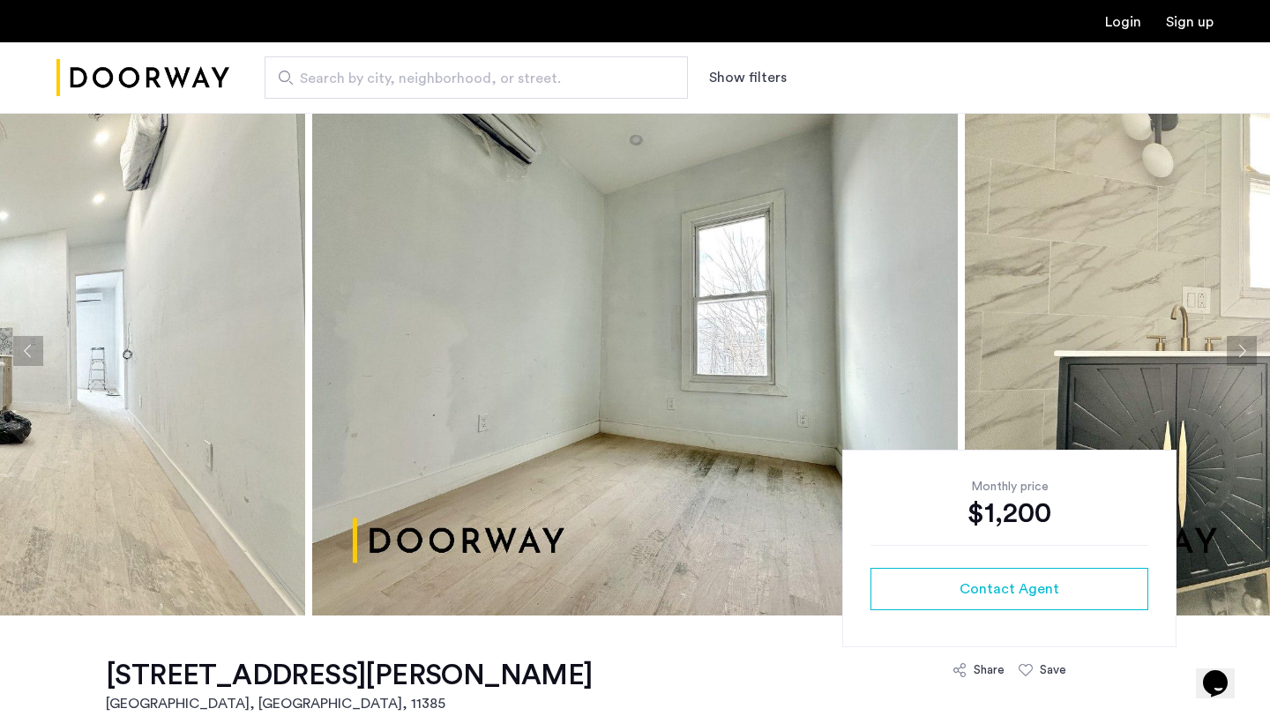
click at [1242, 352] on button "Next apartment" at bounding box center [1242, 351] width 30 height 30
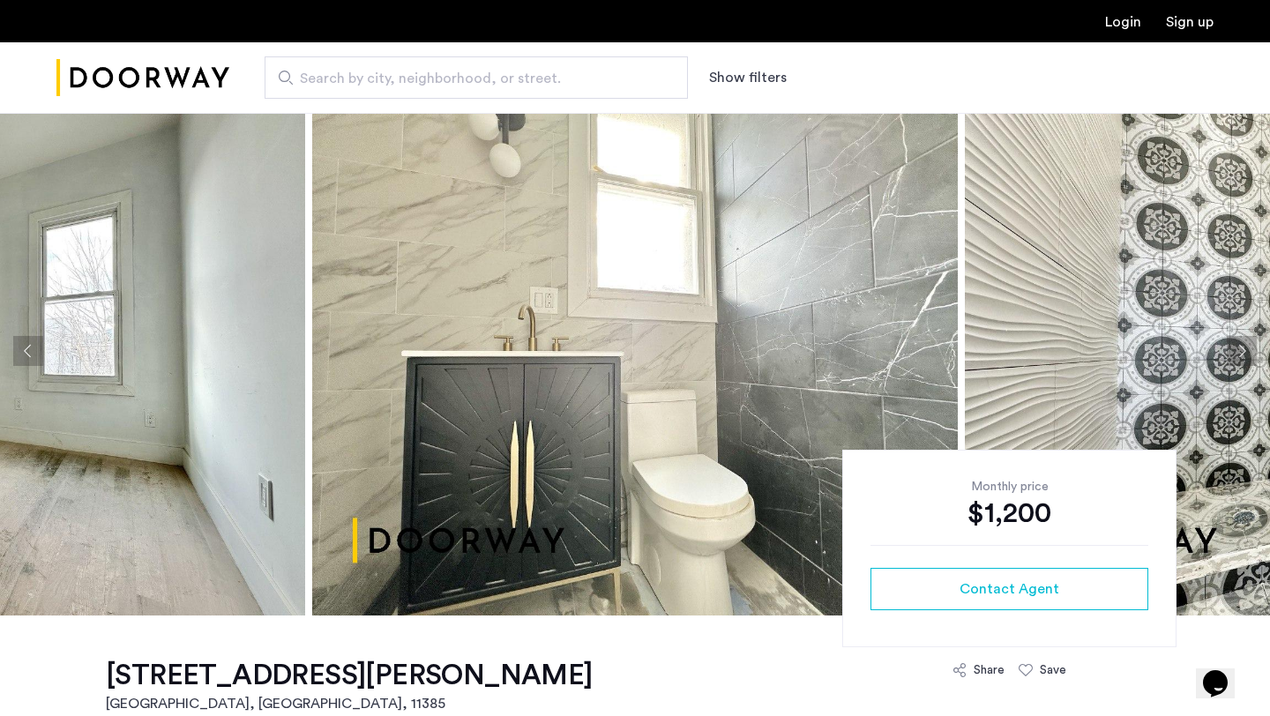
click at [1242, 352] on button "Next apartment" at bounding box center [1242, 351] width 30 height 30
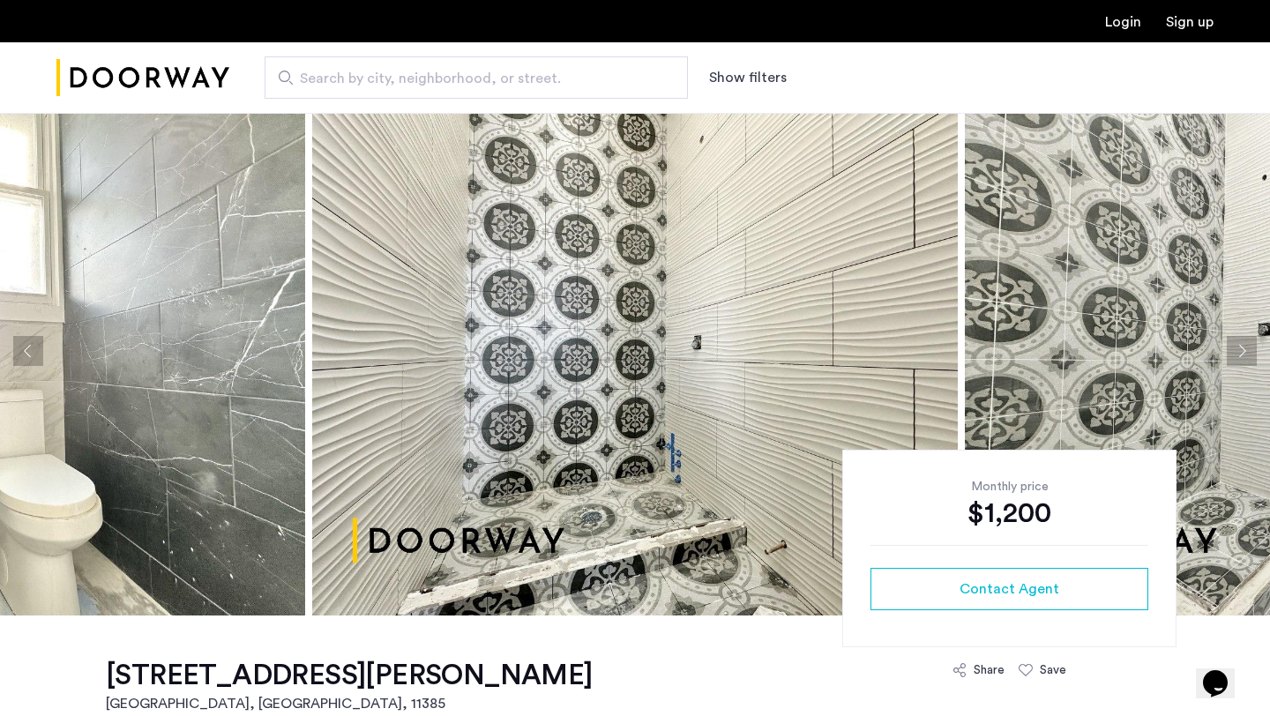
click at [1242, 352] on button "Next apartment" at bounding box center [1242, 351] width 30 height 30
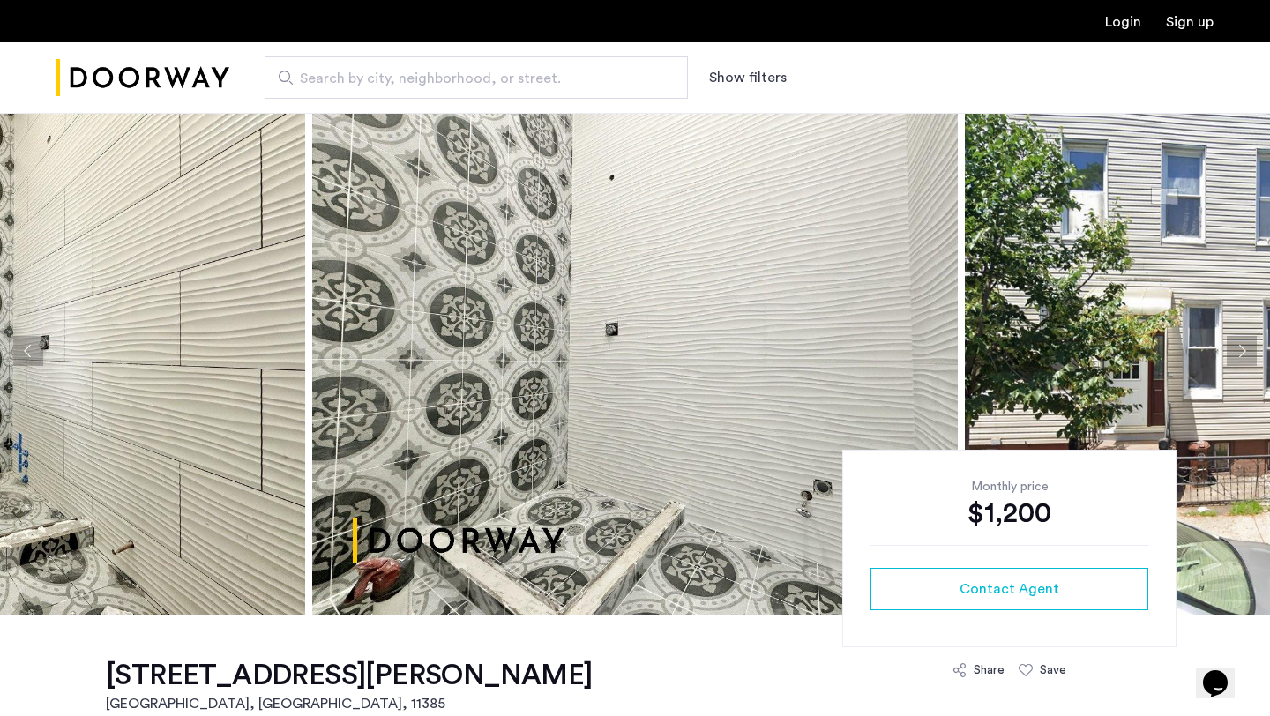
click at [1242, 352] on button "Next apartment" at bounding box center [1242, 351] width 30 height 30
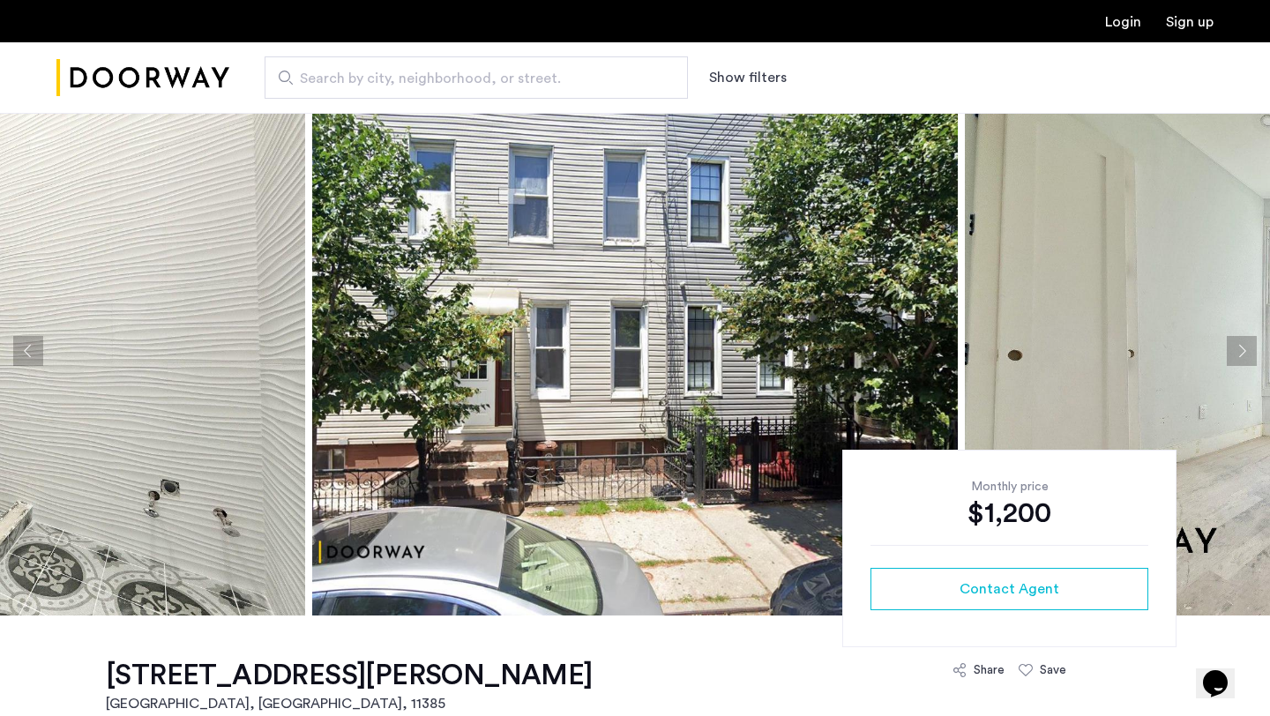
click at [1242, 352] on button "Next apartment" at bounding box center [1242, 351] width 30 height 30
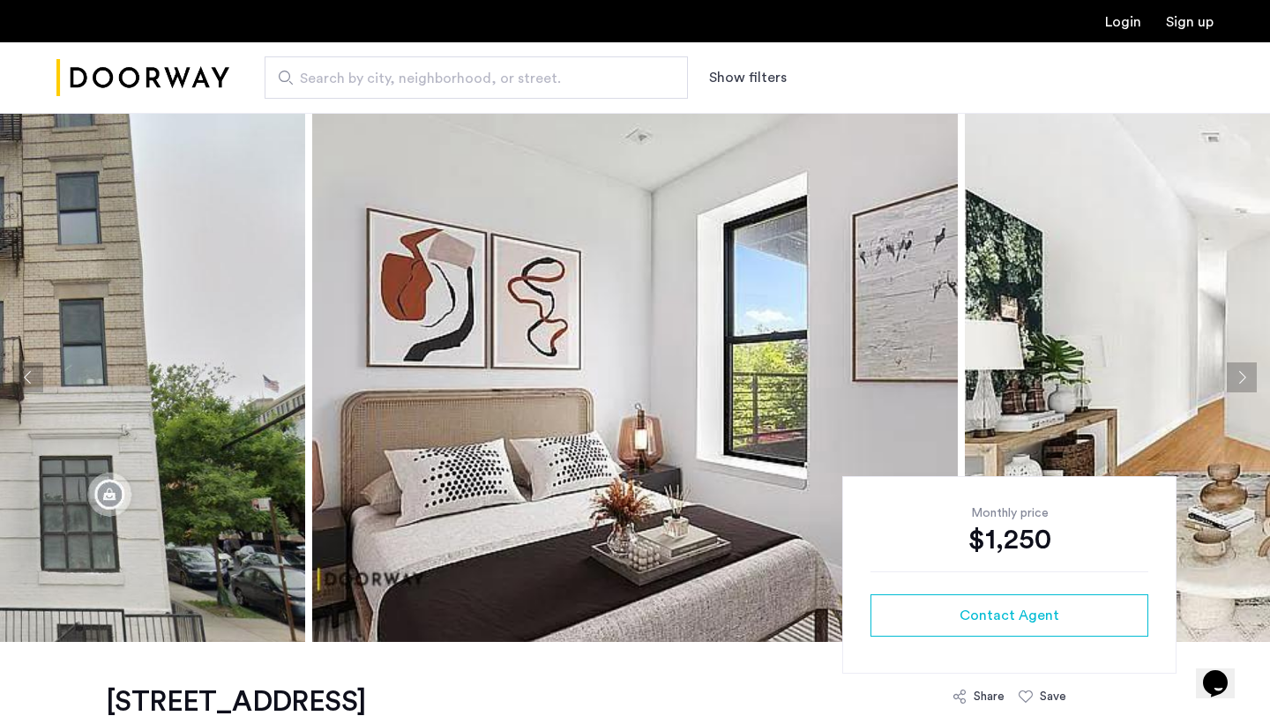
click at [1229, 372] on button "Next apartment" at bounding box center [1242, 377] width 30 height 30
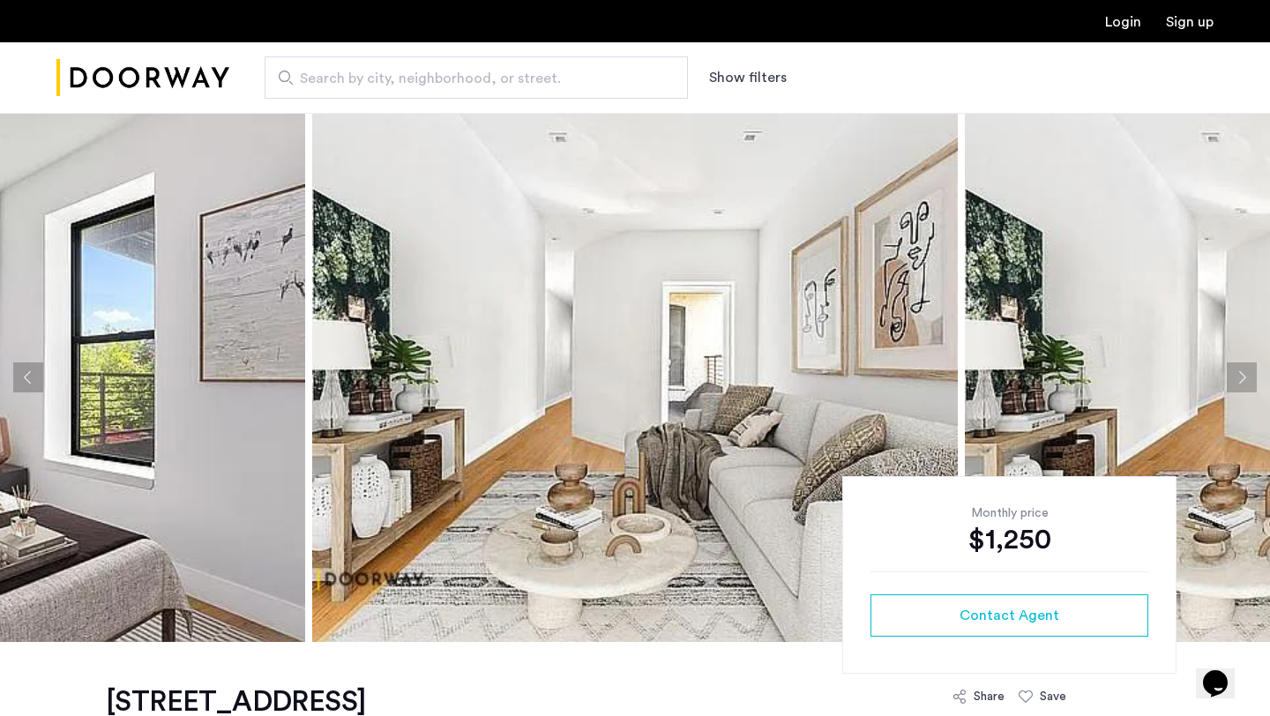
click at [1229, 372] on button "Next apartment" at bounding box center [1242, 377] width 30 height 30
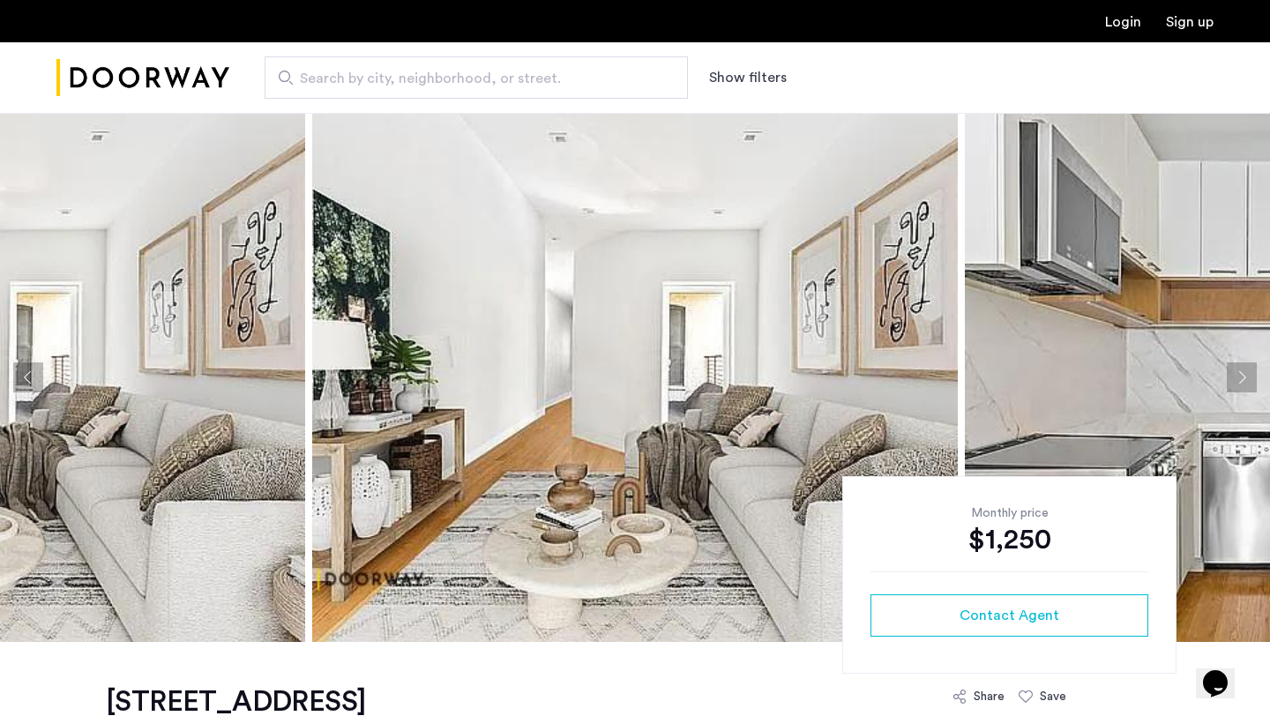
click at [1229, 372] on button "Next apartment" at bounding box center [1242, 377] width 30 height 30
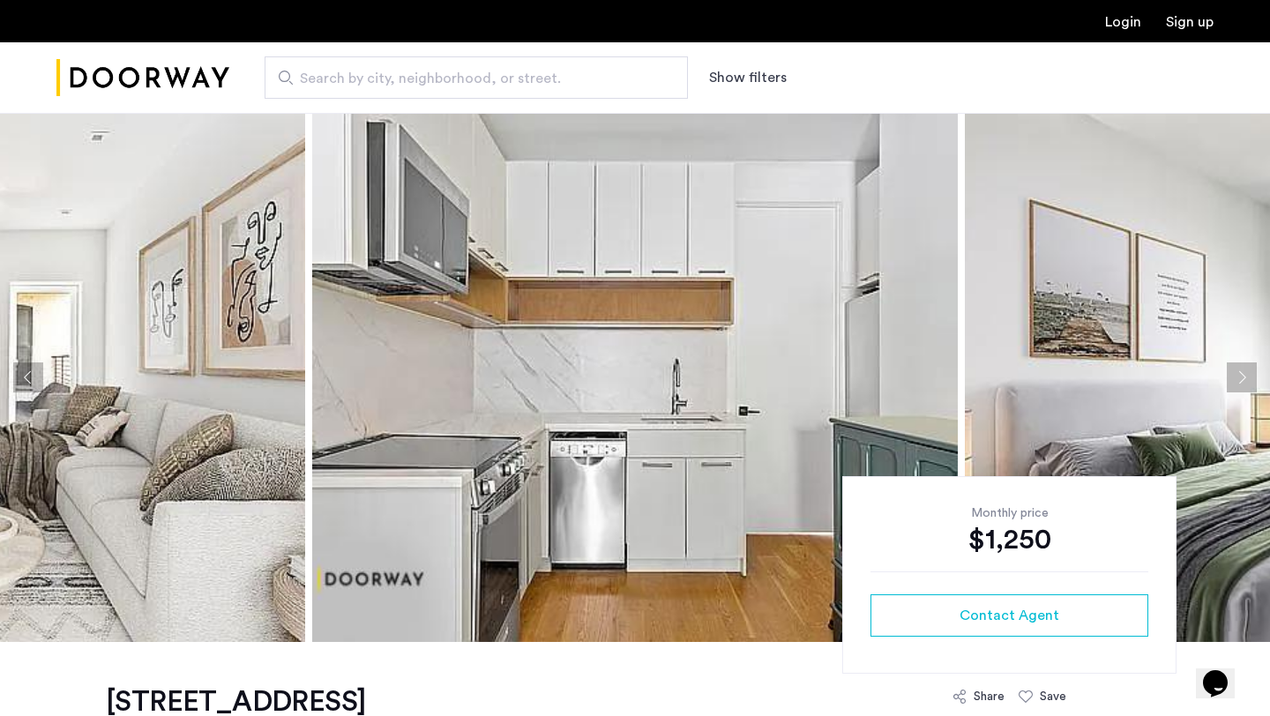
click at [1229, 372] on button "Next apartment" at bounding box center [1242, 377] width 30 height 30
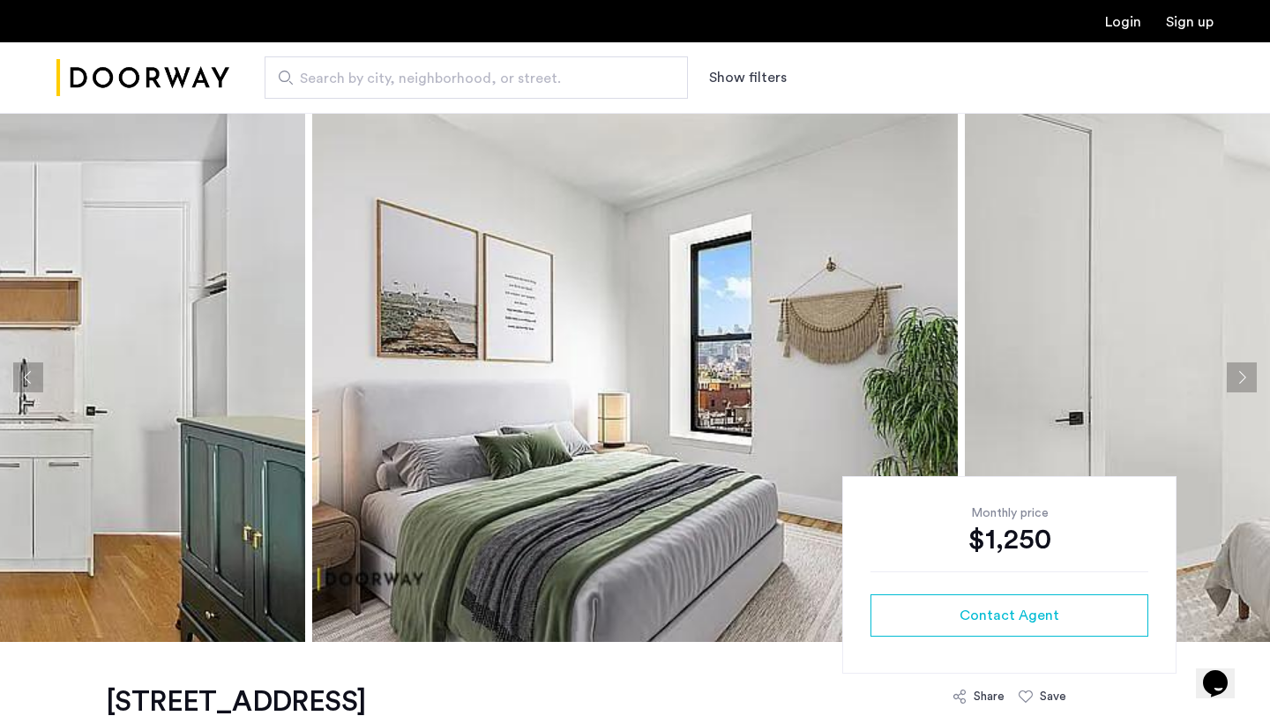
click at [1229, 372] on button "Next apartment" at bounding box center [1242, 377] width 30 height 30
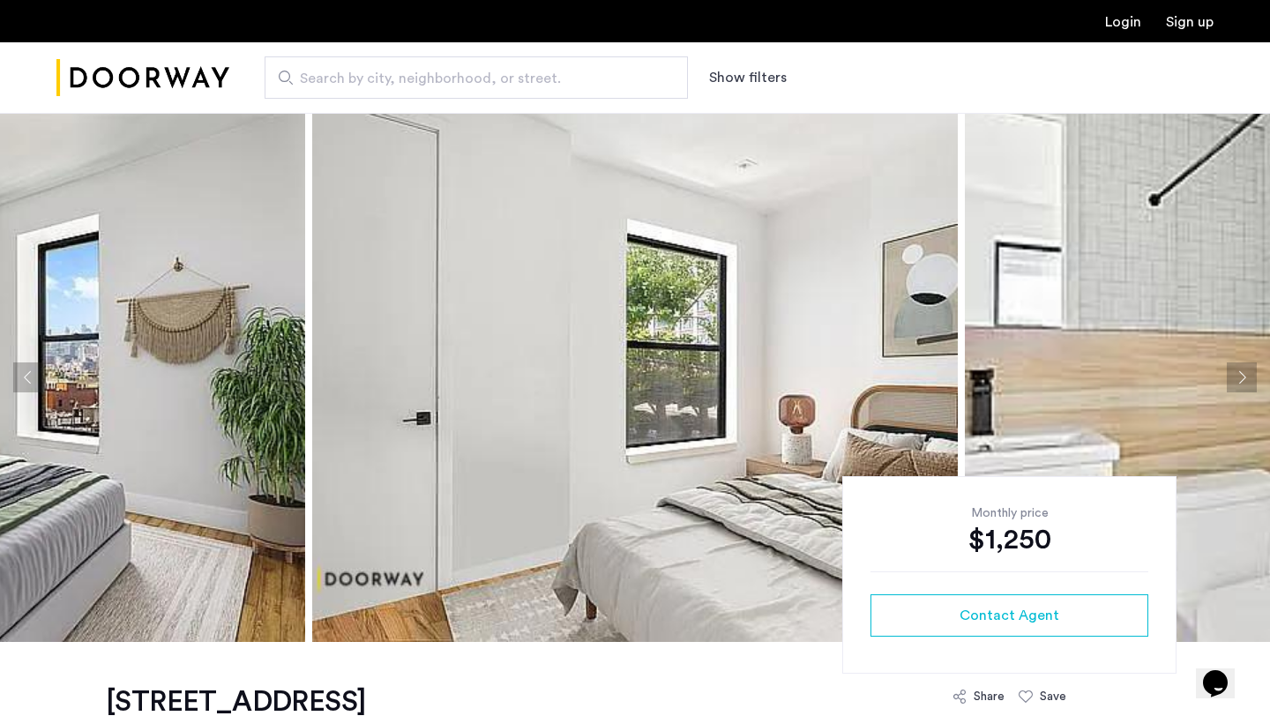
click at [1229, 372] on button "Next apartment" at bounding box center [1242, 377] width 30 height 30
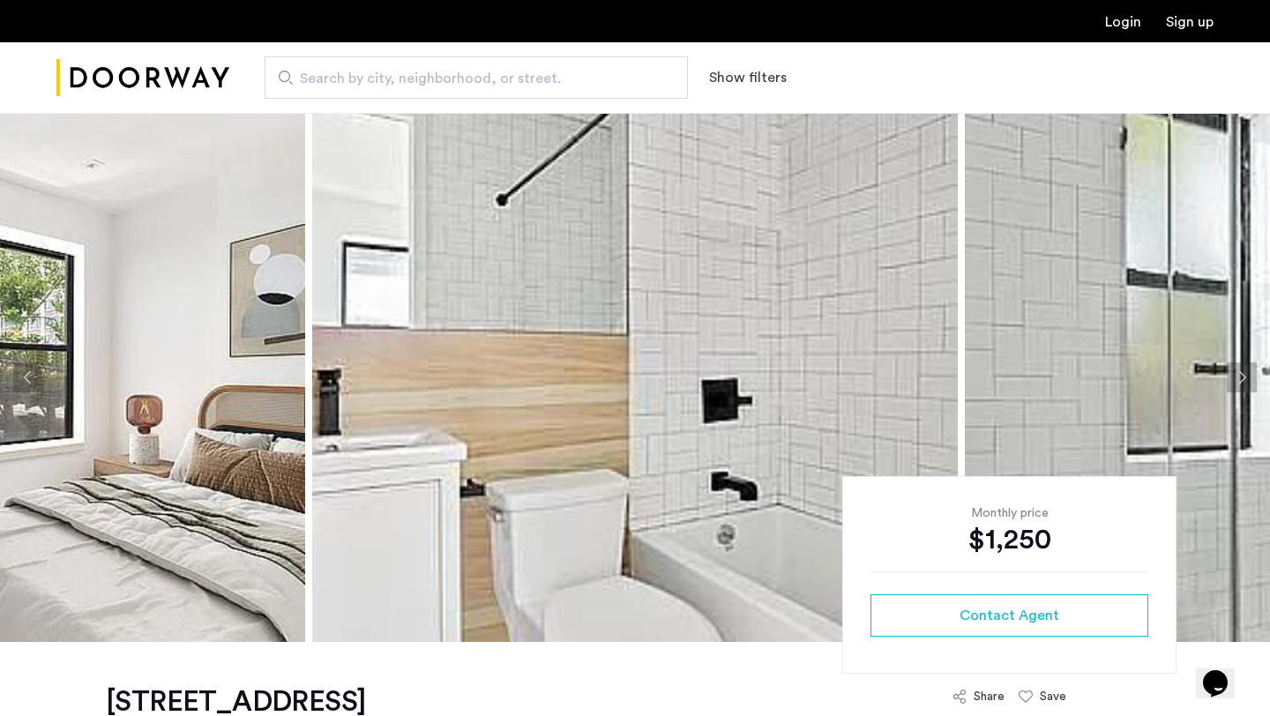
click at [1229, 372] on button "Next apartment" at bounding box center [1242, 377] width 30 height 30
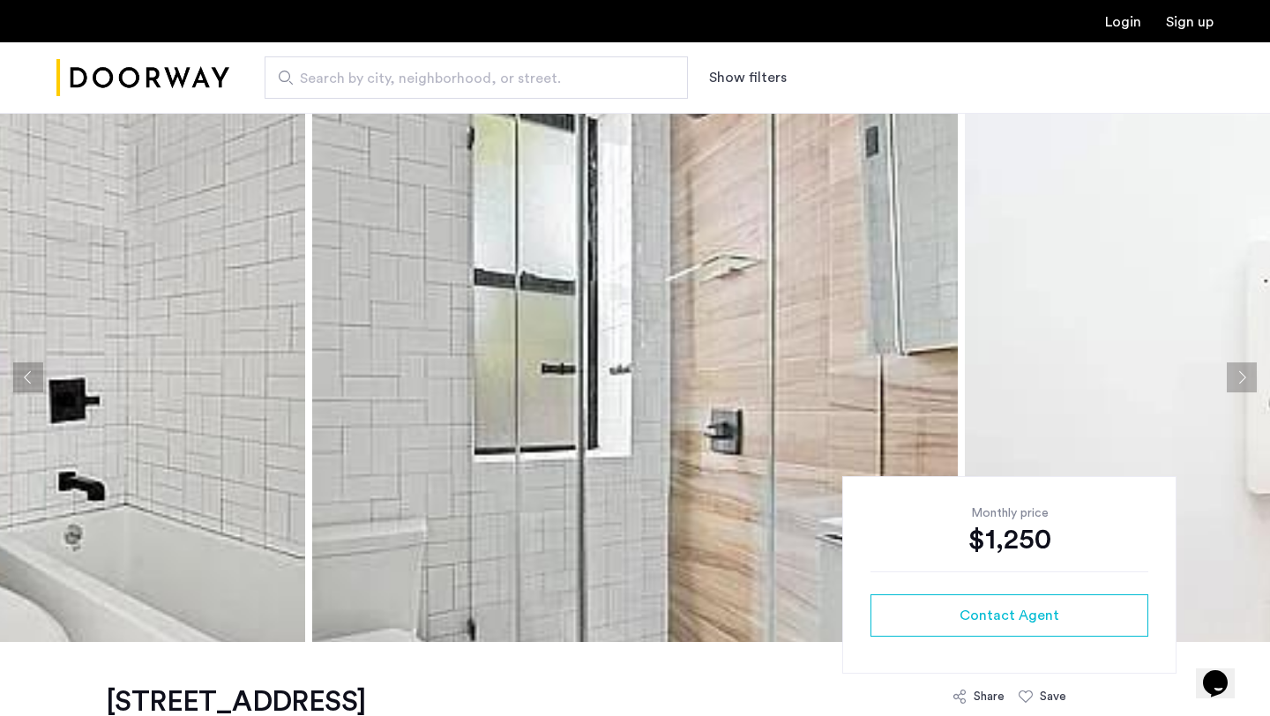
click at [1229, 372] on button "Next apartment" at bounding box center [1242, 377] width 30 height 30
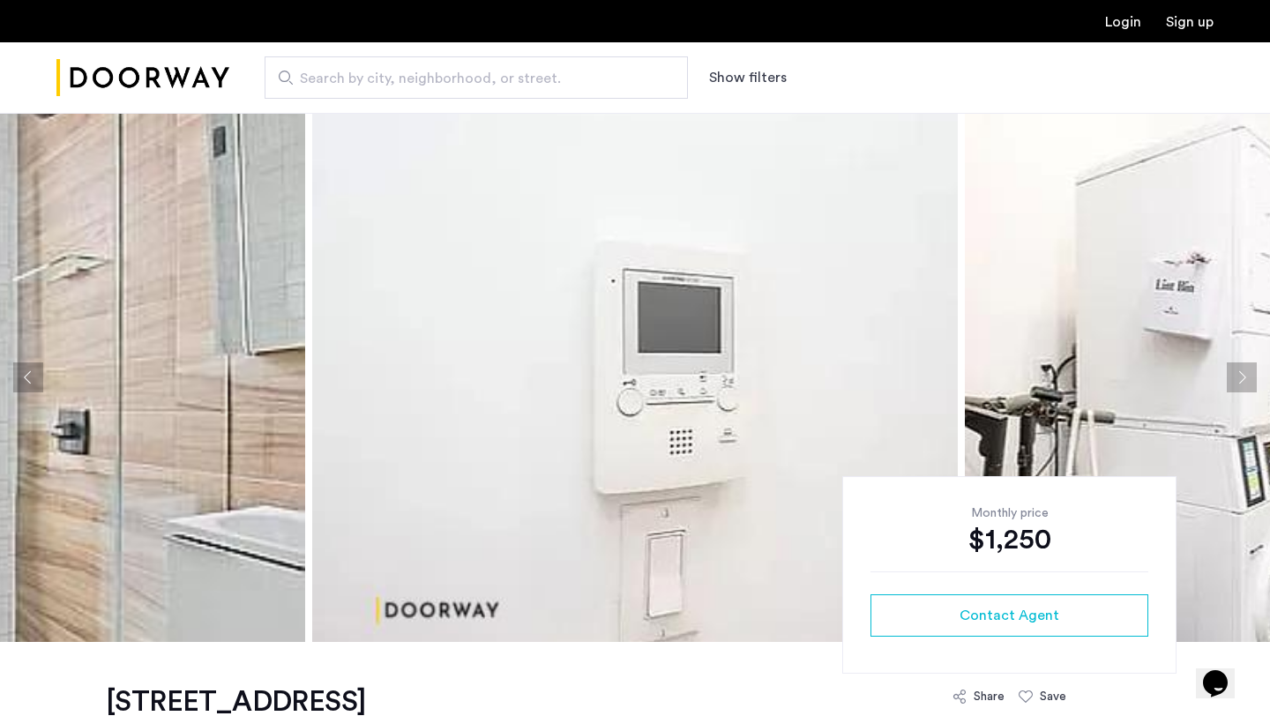
click at [1229, 372] on button "Next apartment" at bounding box center [1242, 377] width 30 height 30
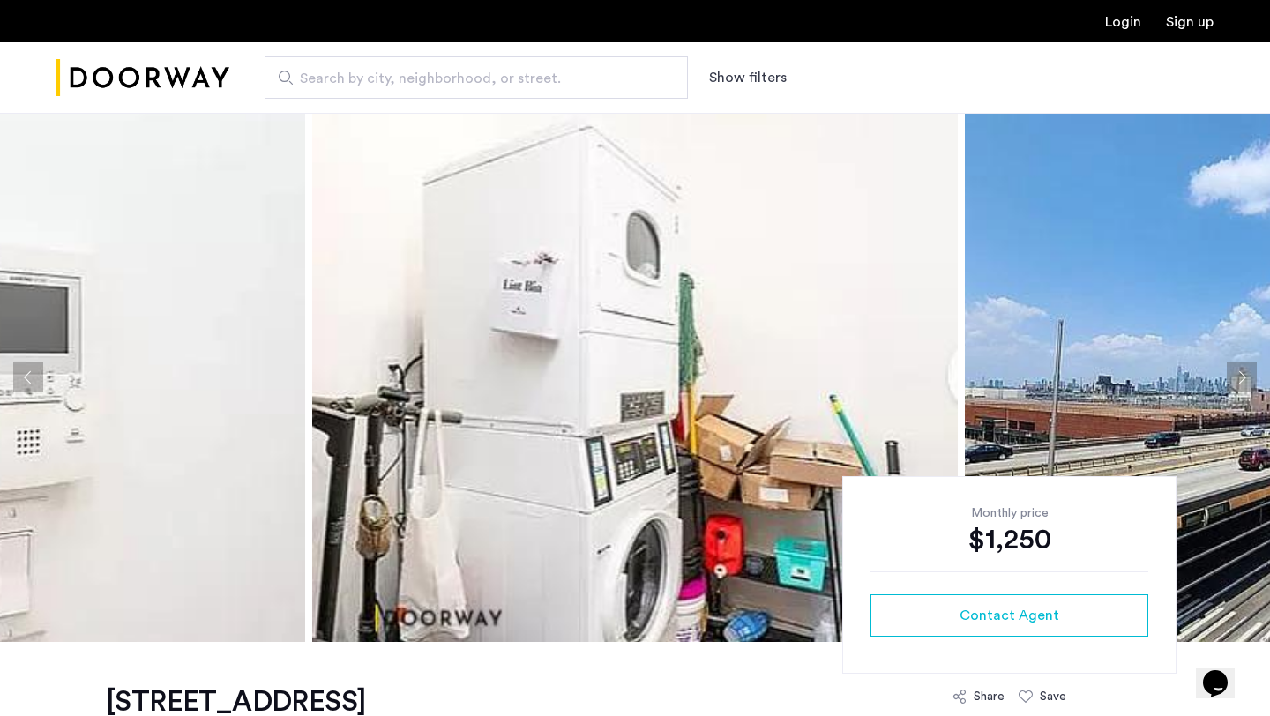
click at [1229, 372] on button "Next apartment" at bounding box center [1242, 377] width 30 height 30
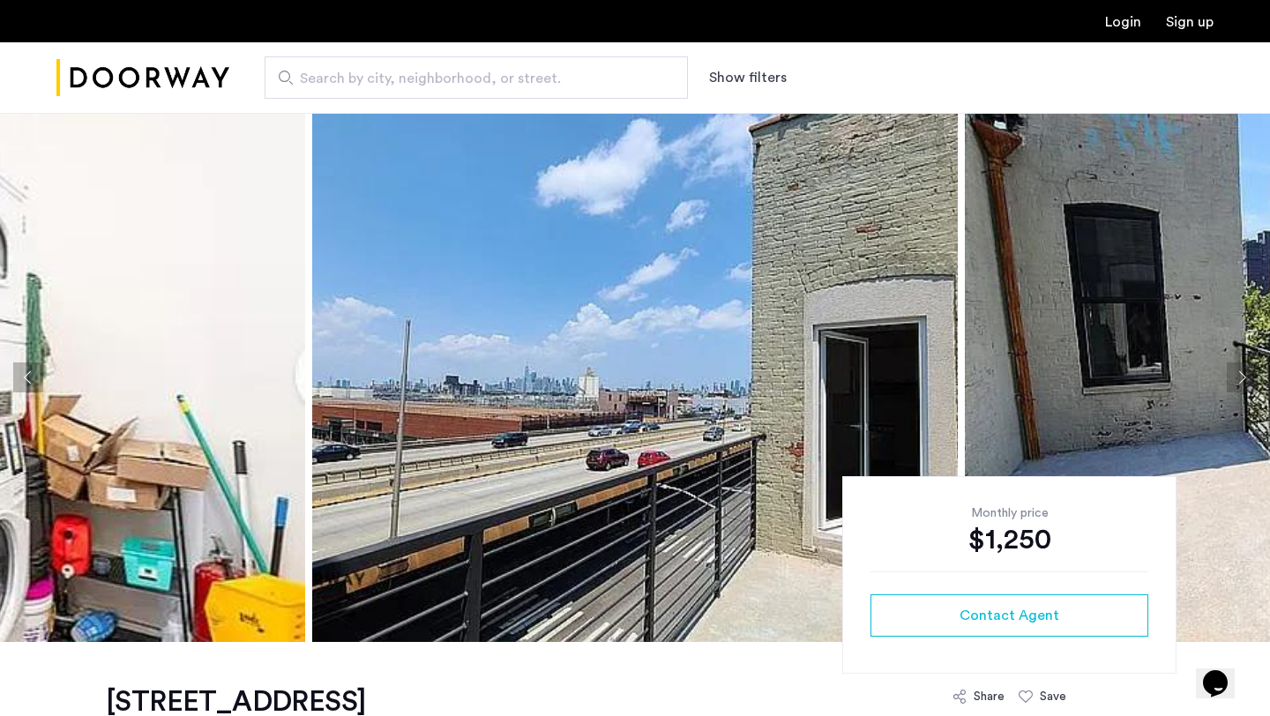
click at [1229, 372] on button "Next apartment" at bounding box center [1242, 377] width 30 height 30
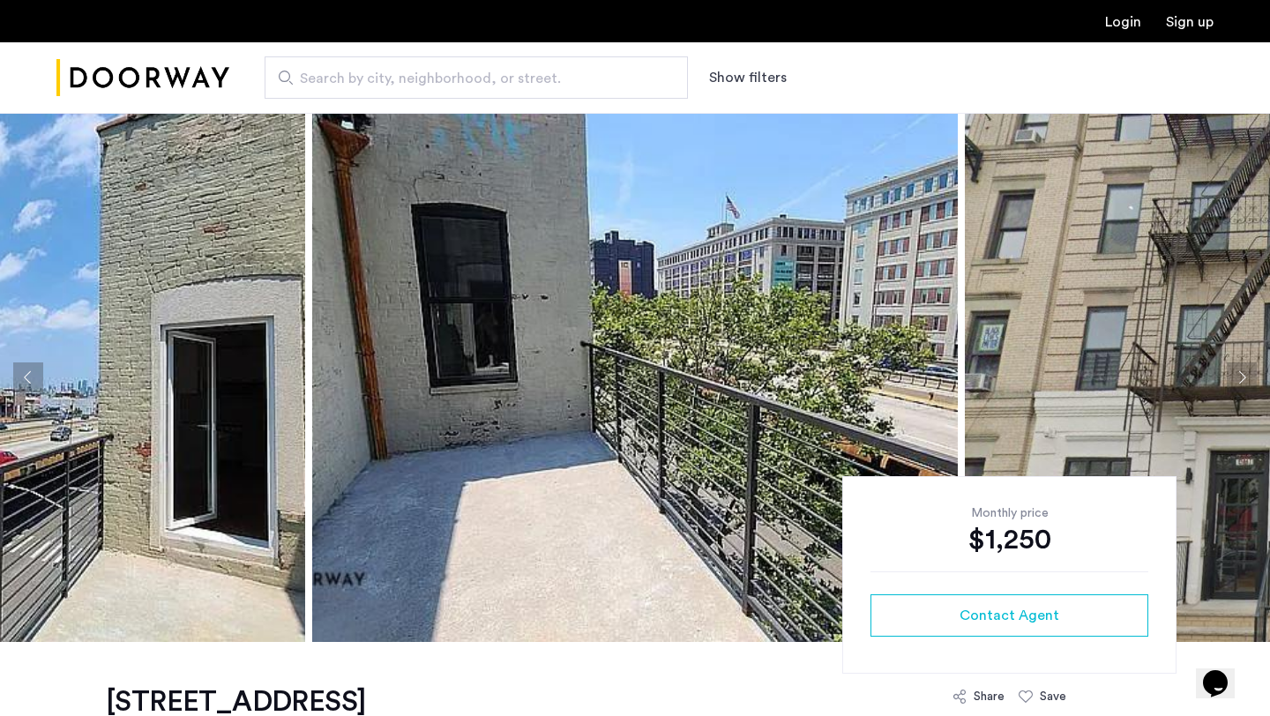
click at [1229, 372] on button "Next apartment" at bounding box center [1242, 377] width 30 height 30
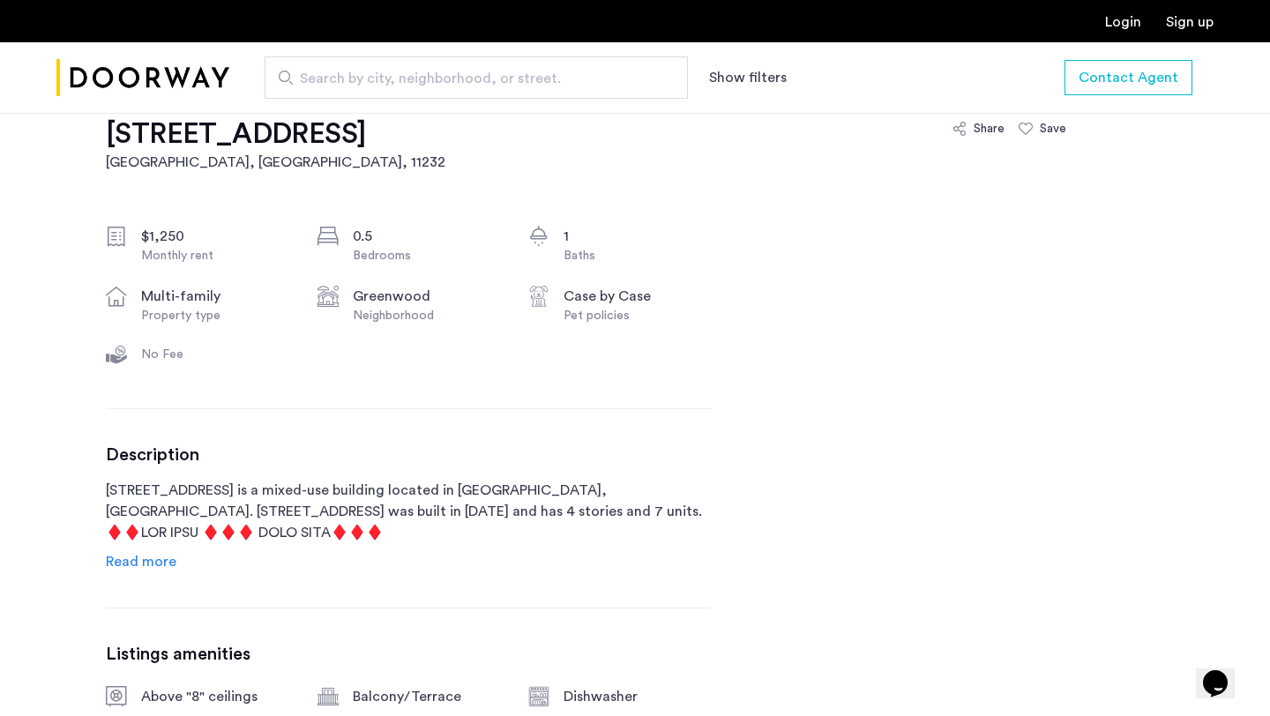
scroll to position [580, 0]
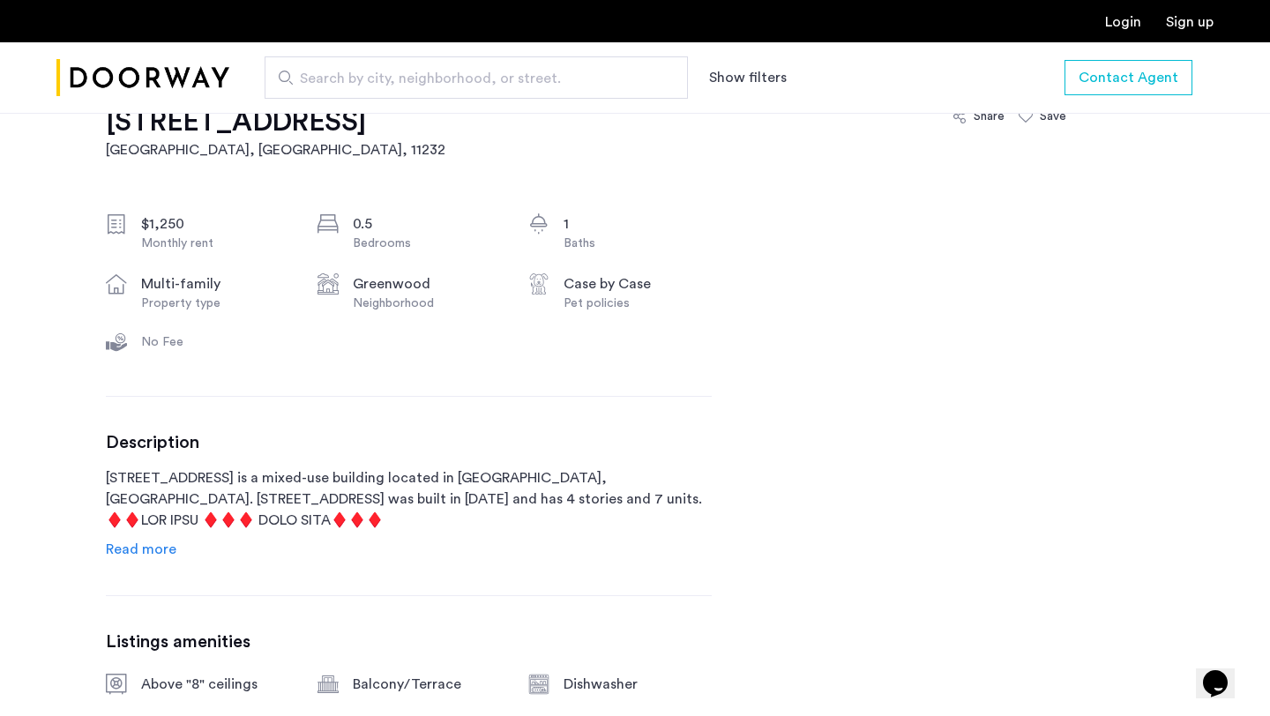
click at [160, 551] on span "Read more" at bounding box center [141, 549] width 71 height 14
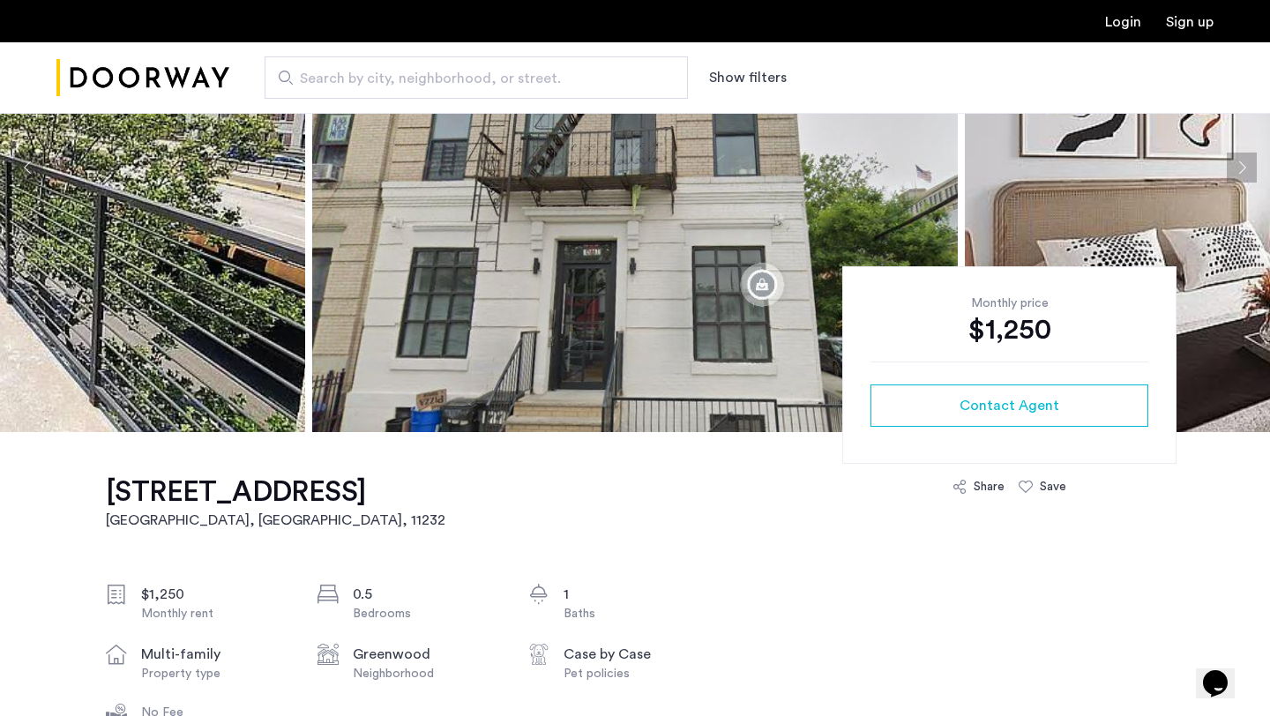
scroll to position [0, 0]
